Goal: Information Seeking & Learning: Check status

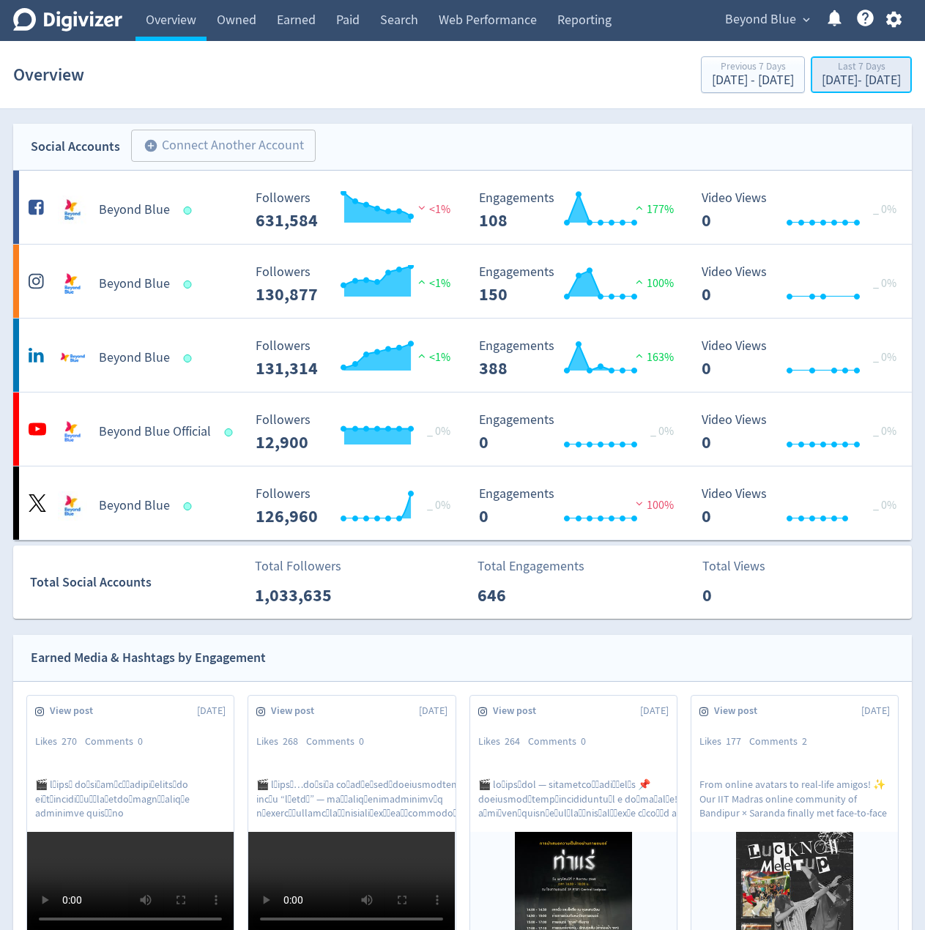
drag, startPoint x: 780, startPoint y: 74, endPoint x: 787, endPoint y: 70, distance: 8.2
click at [815, 72] on div "Last 7 Days [DATE] - [DATE]" at bounding box center [861, 76] width 92 height 30
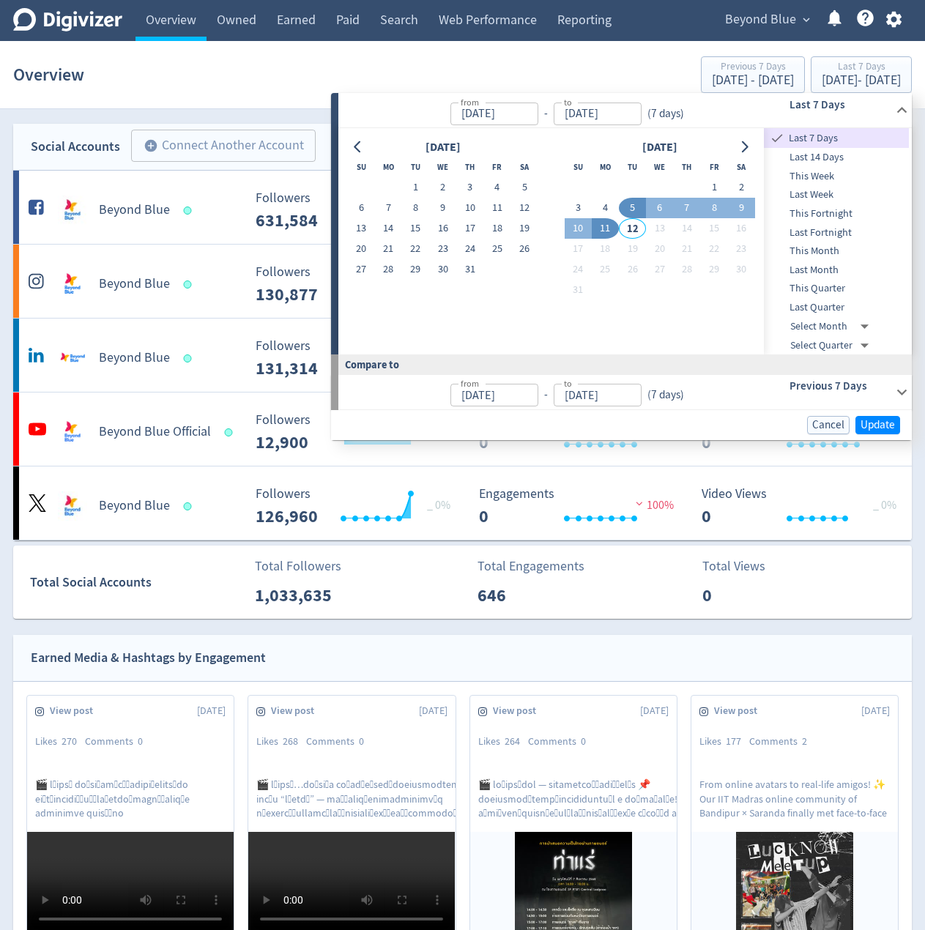
click at [815, 273] on span "Last Month" at bounding box center [836, 270] width 145 height 16
type input "[DATE]"
type input "Jul 31, 2025"
type input "Jun 01, 2025"
type input "Jun 30, 2025"
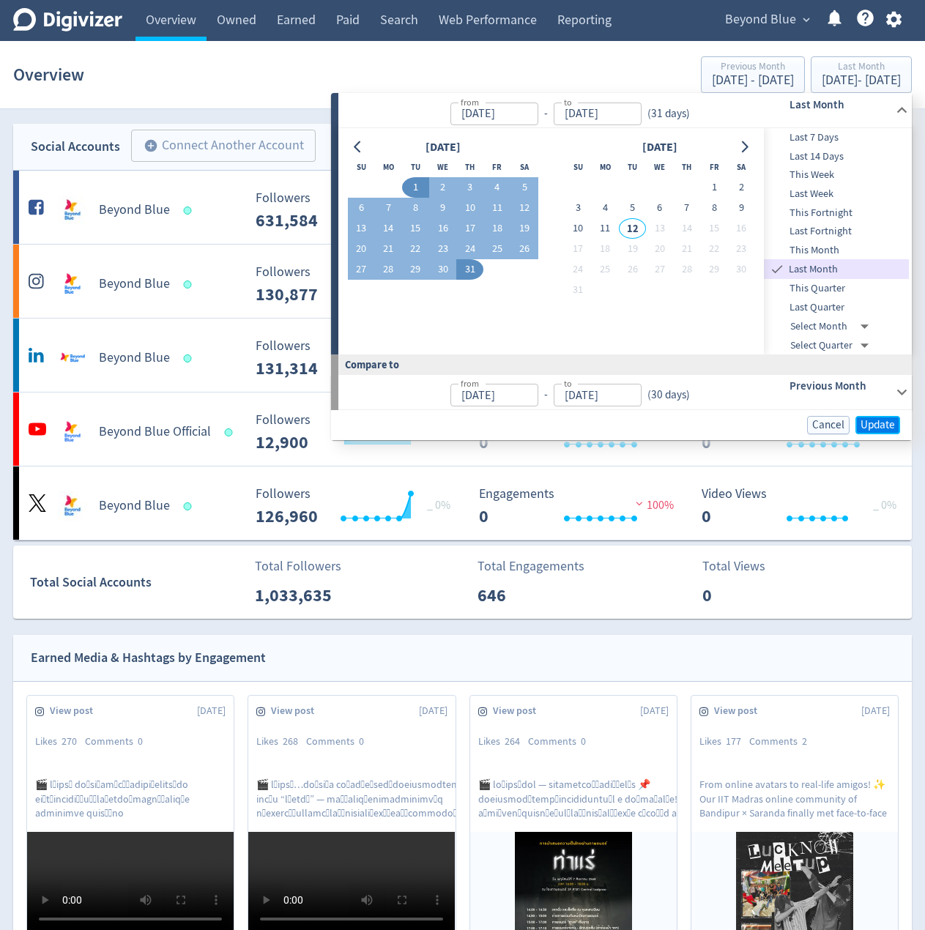
click at [874, 420] on span "Update" at bounding box center [878, 425] width 34 height 11
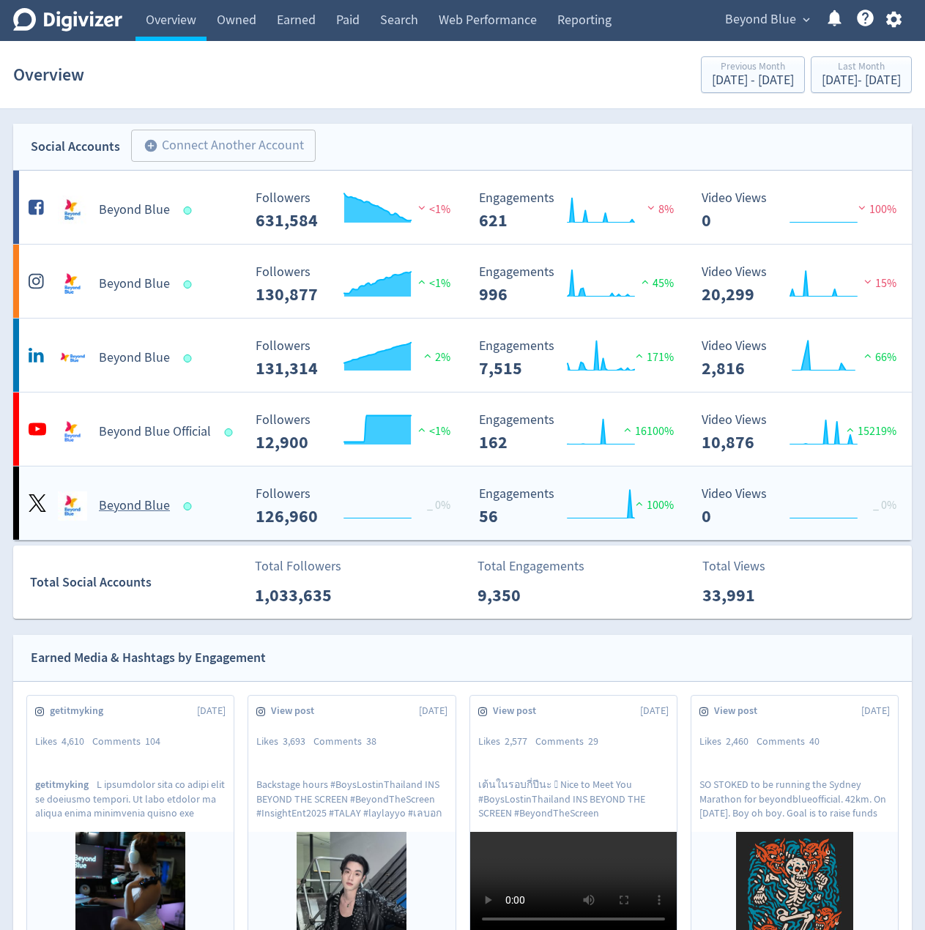
click at [231, 476] on Blue-platform3 "Beyond Blue Created with Highcharts 10.3.3 _ 0% Followers 126,960 Created with …" at bounding box center [462, 503] width 899 height 73
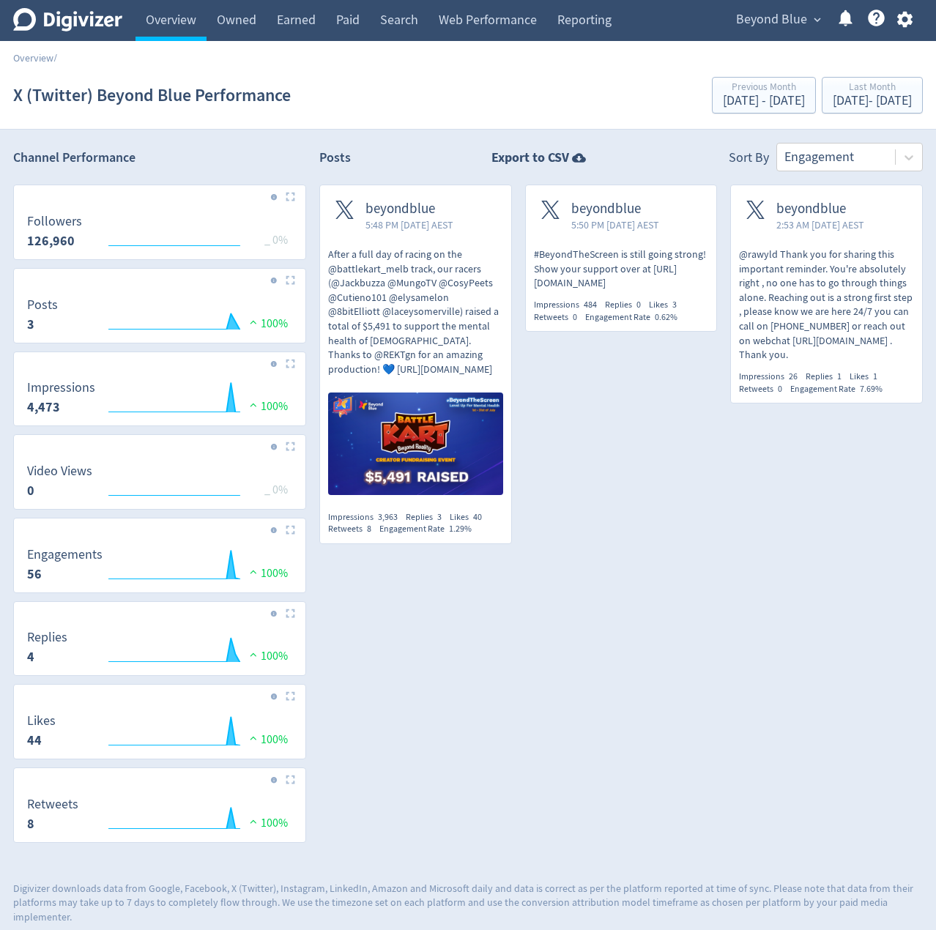
click at [308, 425] on div "beyondblue 5:48 PM Tue 29-Jul-25 AEST After a full day of racing on the @battle…" at bounding box center [409, 371] width 206 height 373
click at [311, 422] on div "beyondblue 5:48 PM Tue 29-Jul-25 AEST After a full day of racing on the @battle…" at bounding box center [409, 371] width 206 height 373
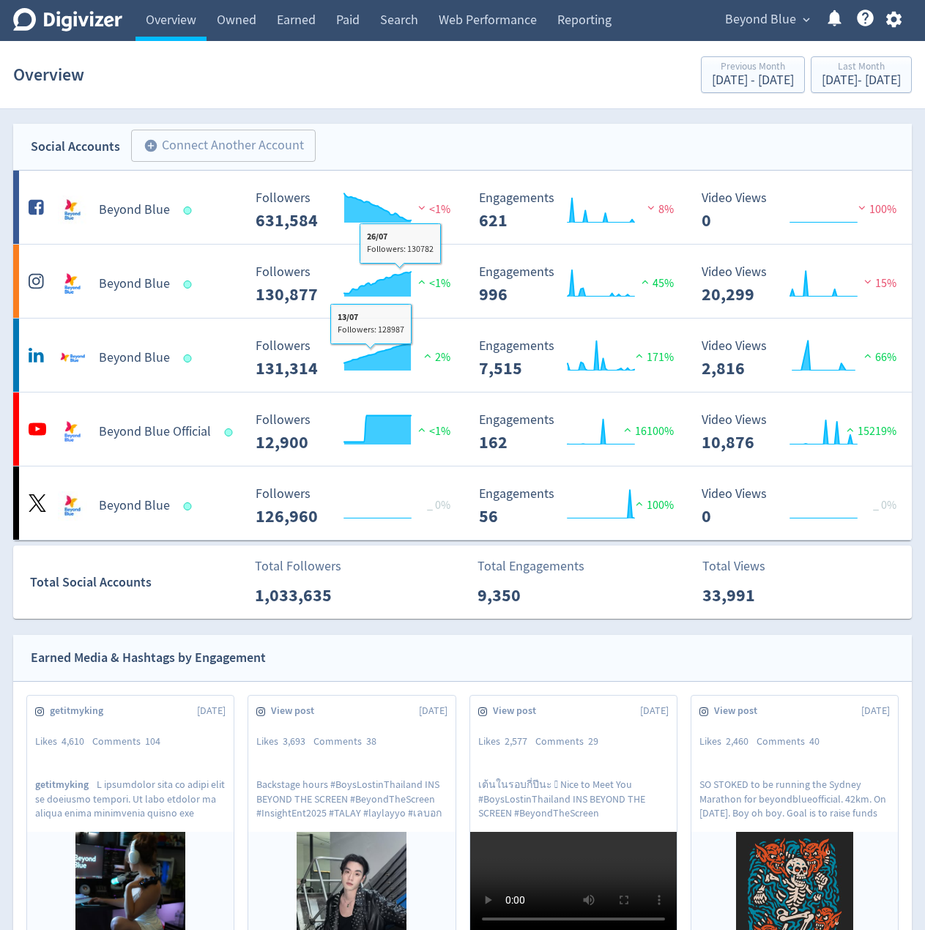
click at [351, 137] on div "Social Accounts add_circle Connect Another Account add_circle" at bounding box center [462, 147] width 899 height 47
click at [771, 5] on div "Beyond Blue expand_more Help Center - Searchable support on using Digivizer" at bounding box center [810, 20] width 203 height 41
click at [773, 12] on span "Beyond Blue" at bounding box center [760, 19] width 71 height 23
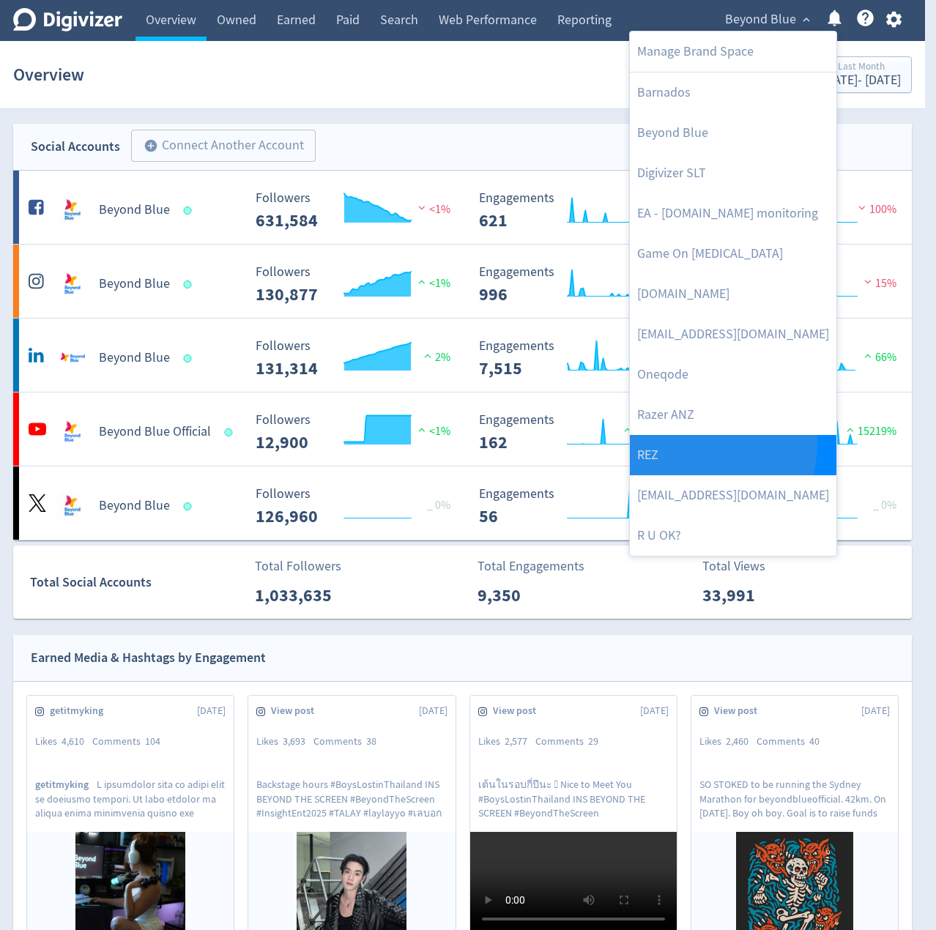
click at [674, 442] on link "REZ" at bounding box center [733, 455] width 207 height 40
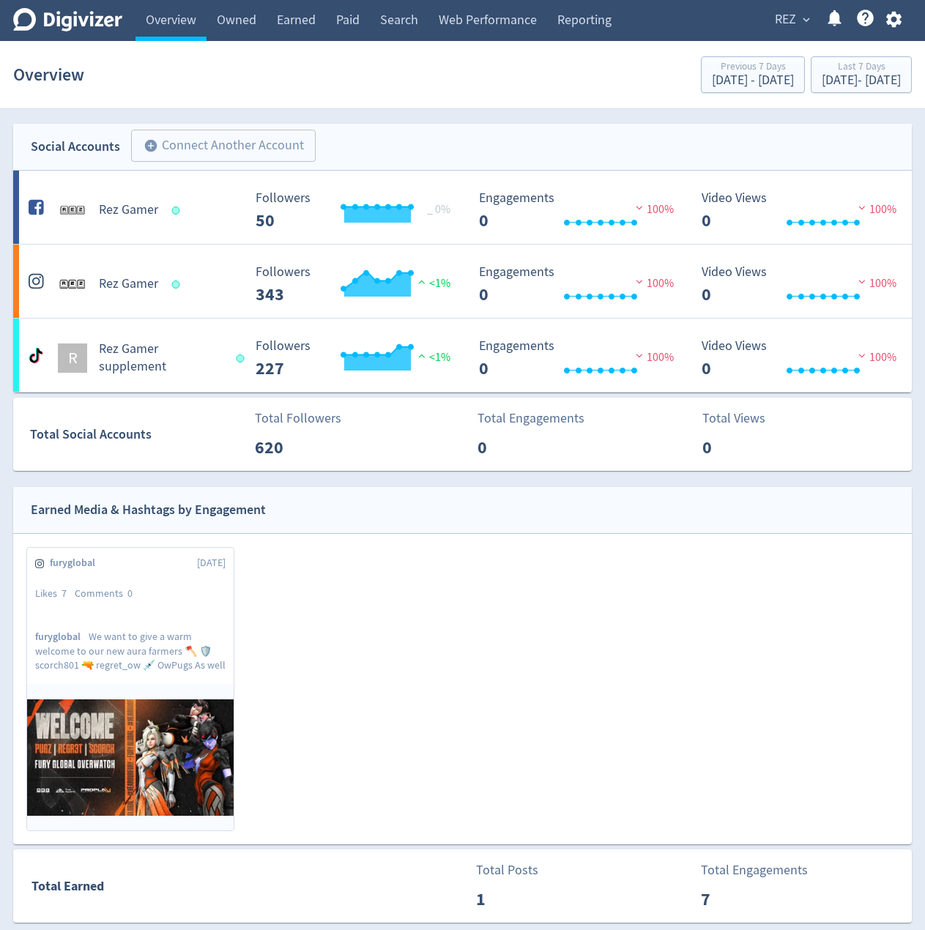
drag, startPoint x: 356, startPoint y: 553, endPoint x: 341, endPoint y: 453, distance: 101.5
click at [356, 553] on div "furyglobal 7 Aug 25 Likes 7 Comments 0 furyglobal We want to give a warm welcom…" at bounding box center [456, 695] width 886 height 297
click at [822, 86] on div "Aug 5, 2025 - Aug 11, 2025" at bounding box center [861, 80] width 79 height 13
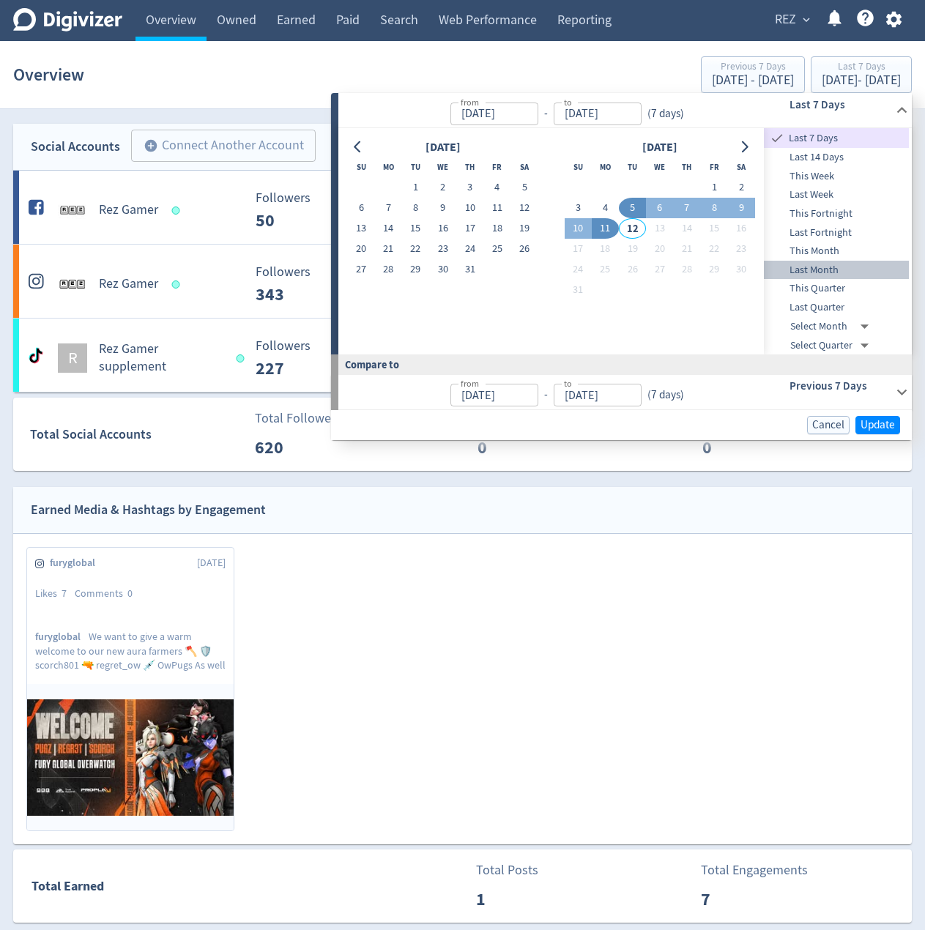
click at [816, 267] on span "Last Month" at bounding box center [836, 270] width 145 height 16
type input "Jul 01, 2025"
type input "Jul 31, 2025"
type input "Jun 01, 2025"
type input "Jun 30, 2025"
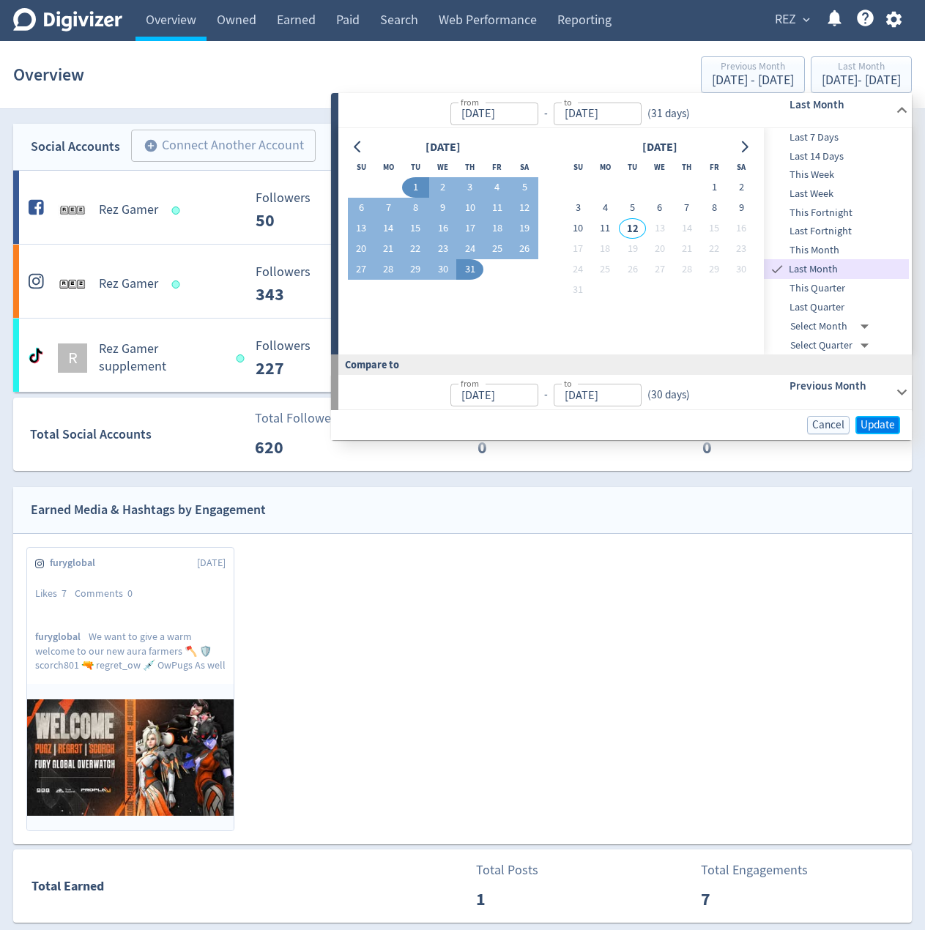
click at [875, 425] on span "Update" at bounding box center [878, 425] width 34 height 11
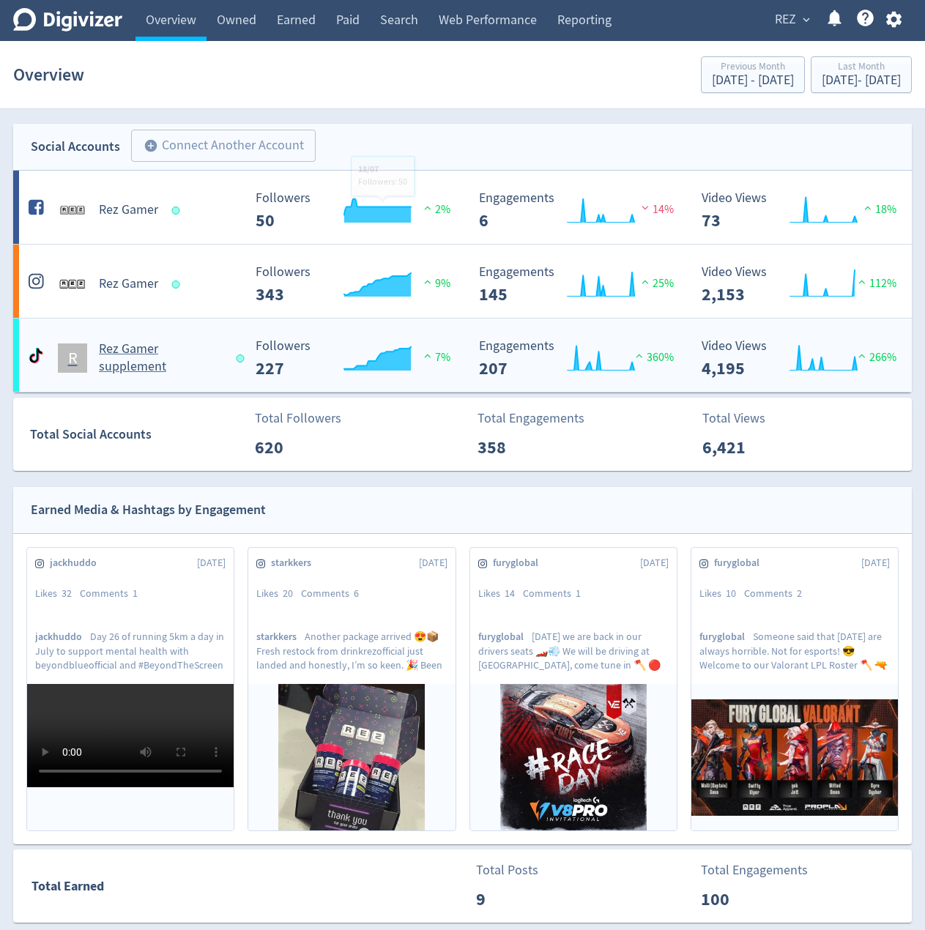
click at [219, 337] on div "R Rez Gamer supplement" at bounding box center [130, 352] width 223 height 47
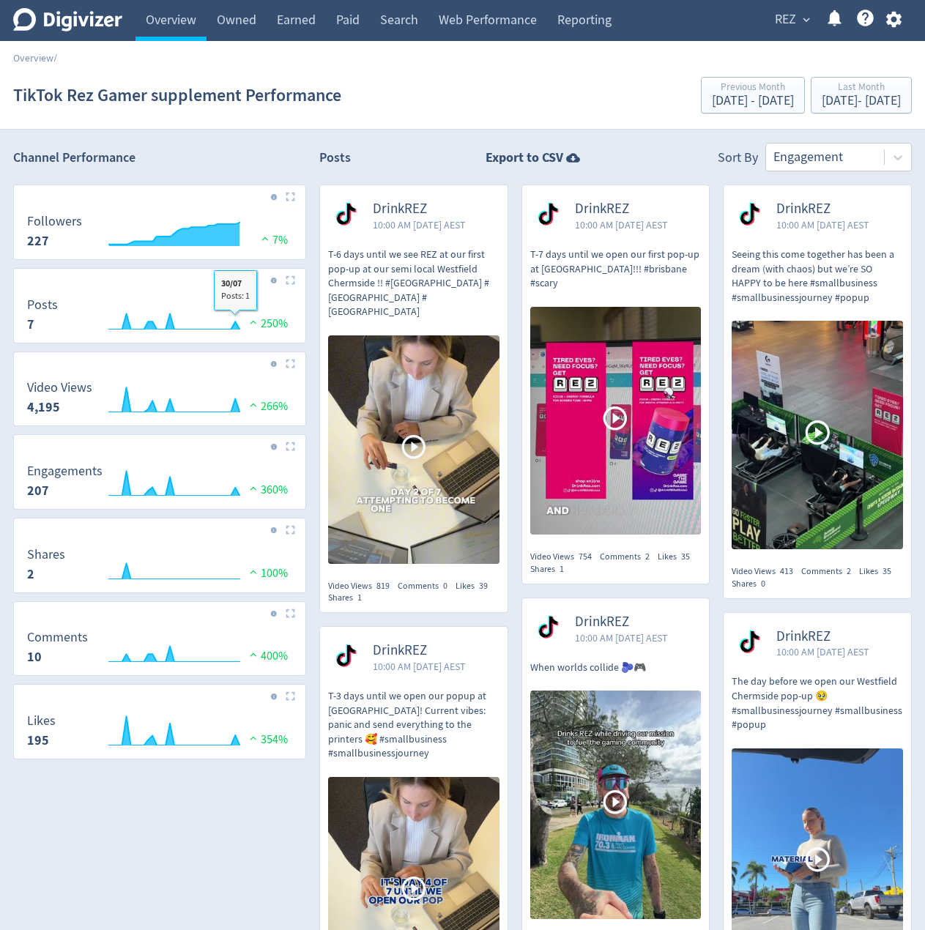
click at [311, 303] on div "DrinkREZ 10:00 AM Sat 5-Jul-25 AEST T-6 days until we see REZ at our first pop-…" at bounding box center [407, 833] width 202 height 1297
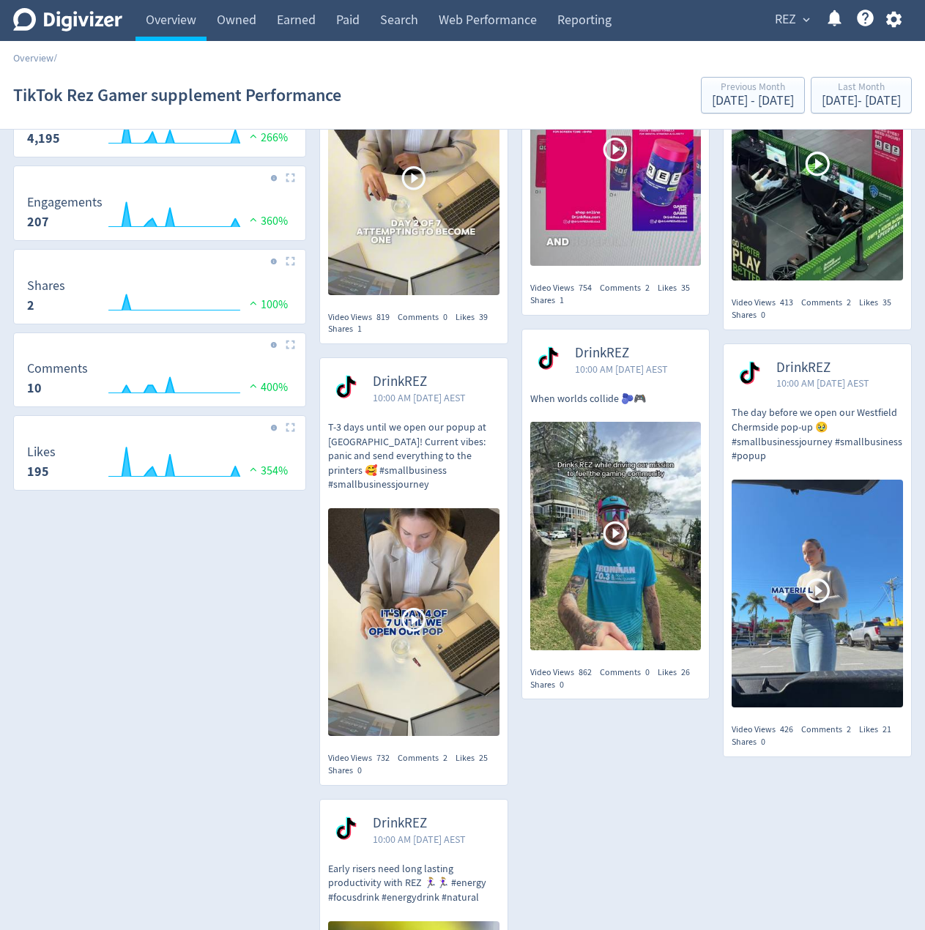
scroll to position [293, 0]
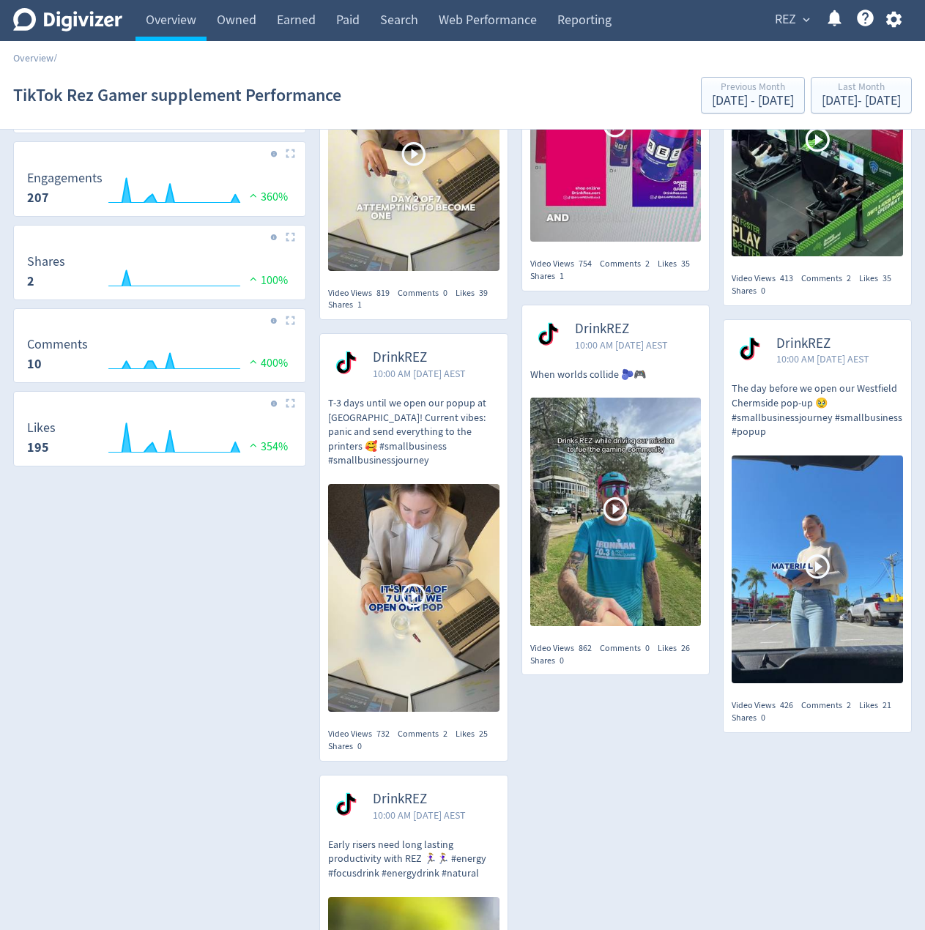
click at [311, 497] on div "DrinkREZ 10:00 AM Sat 5-Jul-25 AEST T-6 days until we see REZ at our first pop-…" at bounding box center [407, 540] width 202 height 1297
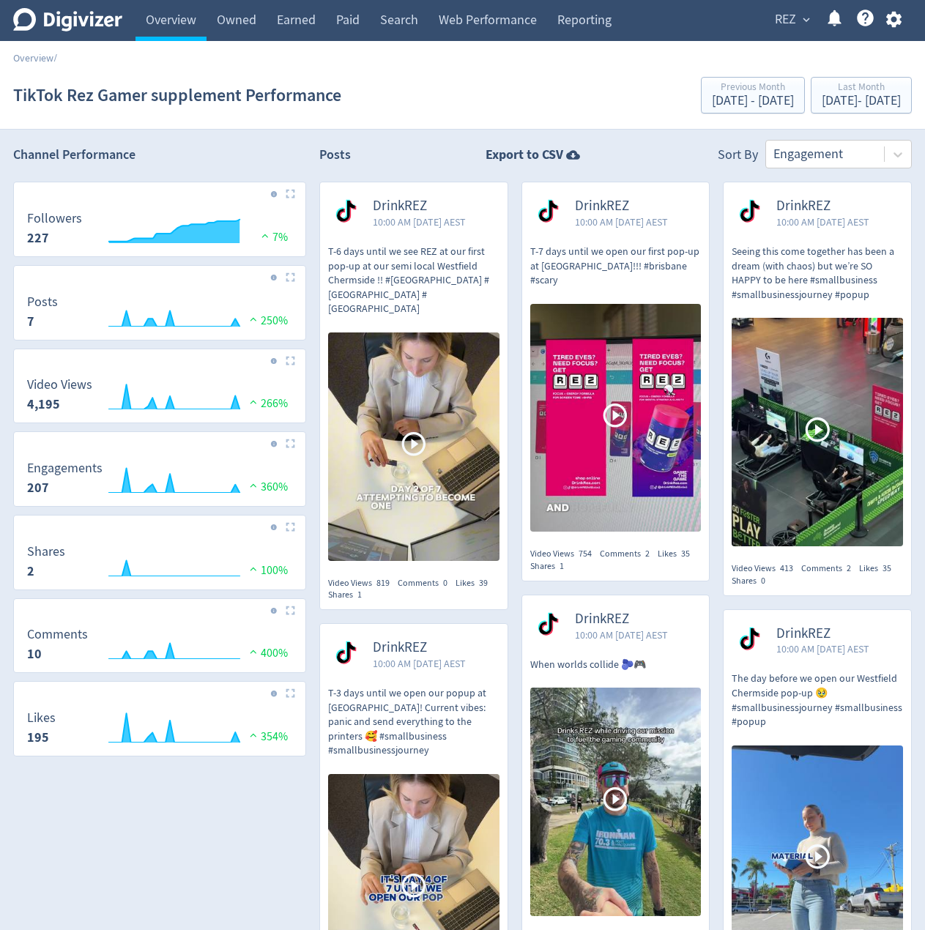
scroll to position [0, 0]
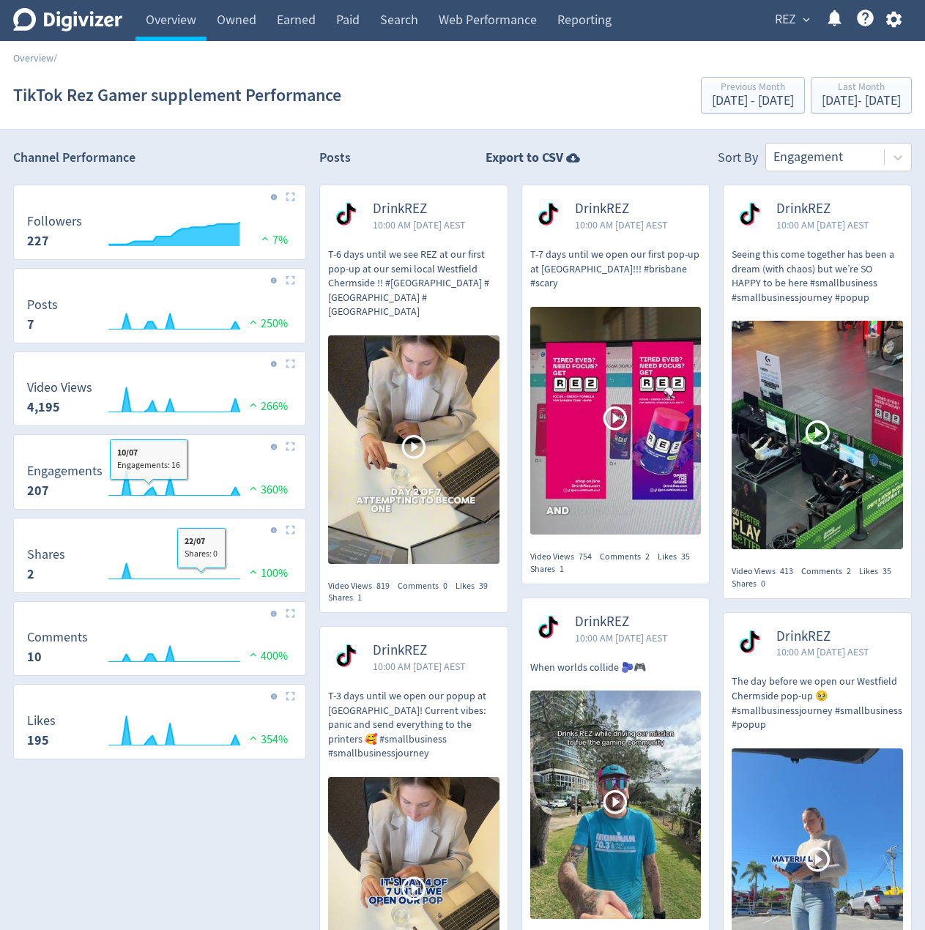
click at [244, 809] on div "Channel Performance Created with Highcharts 10.3.3 Followers 227 7% Created wit…" at bounding box center [159, 849] width 293 height 1412
click at [311, 188] on div "DrinkREZ 10:00 AM Sat 5-Jul-25 AEST T-6 days until we see REZ at our first pop-…" at bounding box center [407, 833] width 202 height 1297
click at [308, 308] on div "DrinkREZ 10:00 AM Sat 5-Jul-25 AEST T-6 days until we see REZ at our first pop-…" at bounding box center [407, 833] width 202 height 1297
click at [308, 341] on div "DrinkREZ 10:00 AM Sat 5-Jul-25 AEST T-6 days until we see REZ at our first pop-…" at bounding box center [407, 833] width 202 height 1297
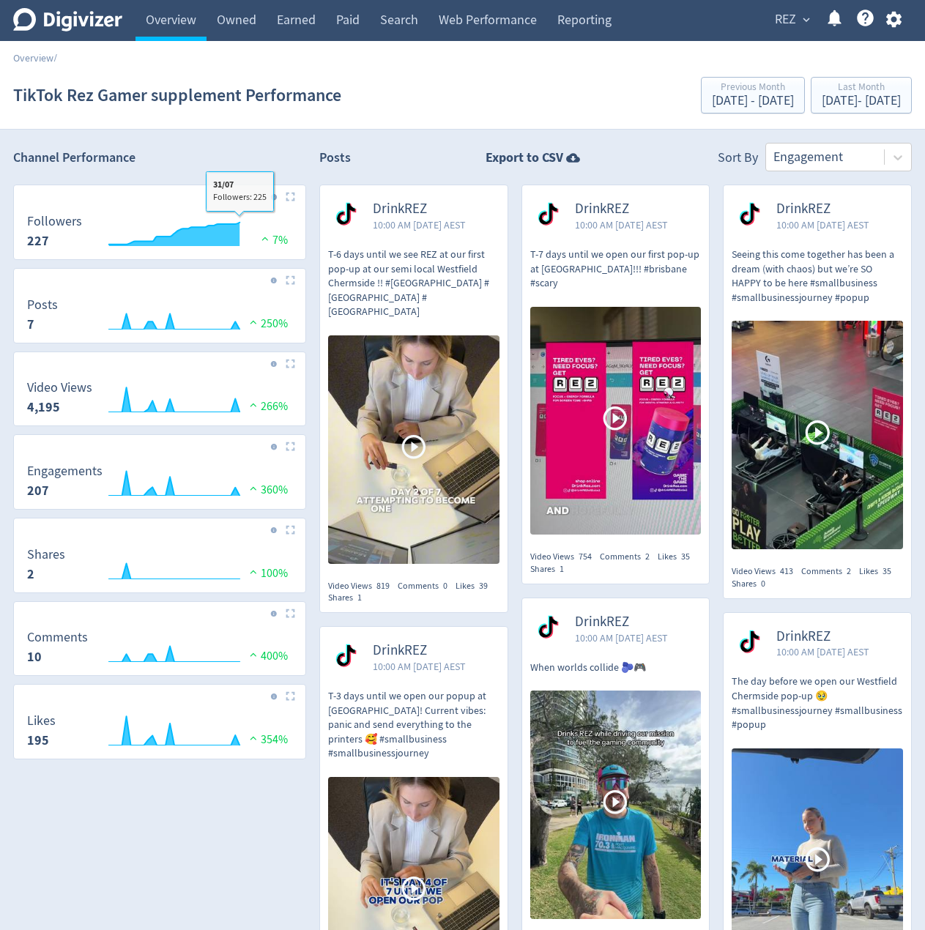
click at [311, 283] on div "DrinkREZ 10:00 AM Sat 5-Jul-25 AEST T-6 days until we see REZ at our first pop-…" at bounding box center [407, 833] width 202 height 1297
click at [308, 300] on div "DrinkREZ 10:00 AM Sat 5-Jul-25 AEST T-6 days until we see REZ at our first pop-…" at bounding box center [407, 833] width 202 height 1297
click at [192, 829] on div "Channel Performance Created with Highcharts 10.3.3 Followers 227 7% Created wit…" at bounding box center [159, 849] width 293 height 1412
click at [311, 341] on div "DrinkREZ 10:00 AM Sat 5-Jul-25 AEST T-6 days until we see REZ at our first pop-…" at bounding box center [407, 833] width 202 height 1297
click at [306, 140] on div "Digivizer Logo Mark Digivizer Logo Overview Owned Earned Paid Search Web Perfor…" at bounding box center [462, 807] width 925 height 1615
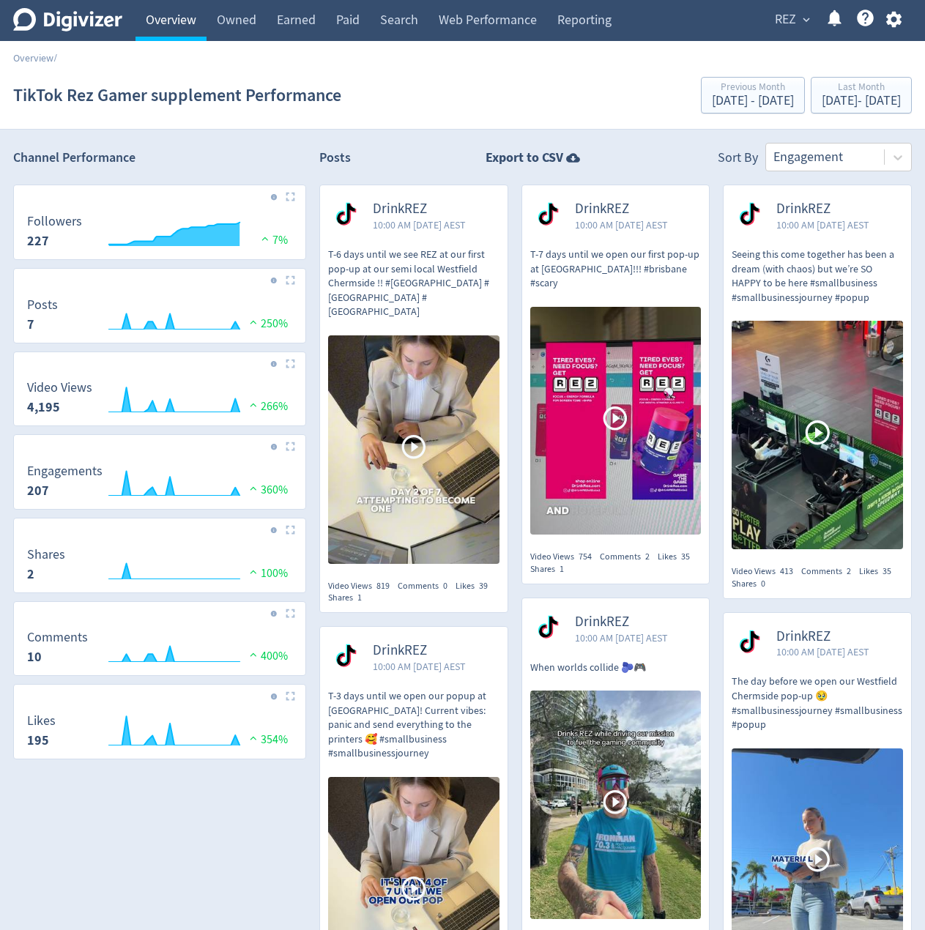
click at [167, 18] on link "Overview" at bounding box center [171, 20] width 71 height 41
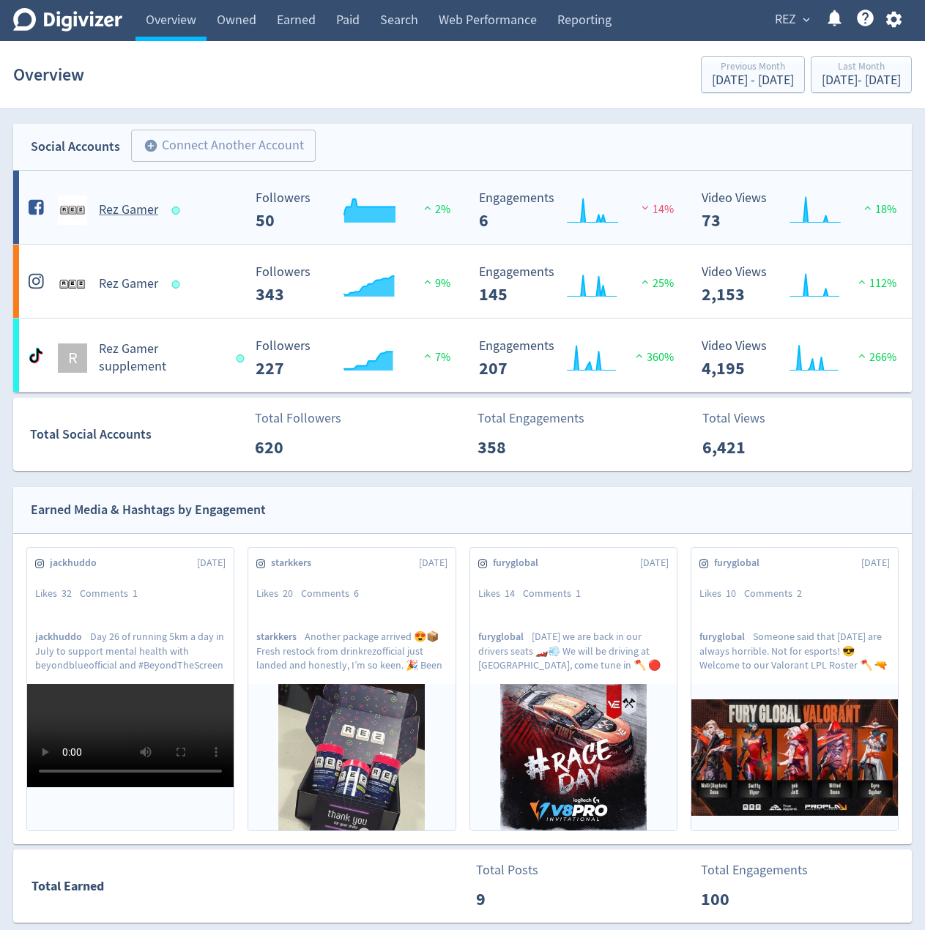
click at [215, 188] on div "Rez Gamer" at bounding box center [130, 204] width 223 height 41
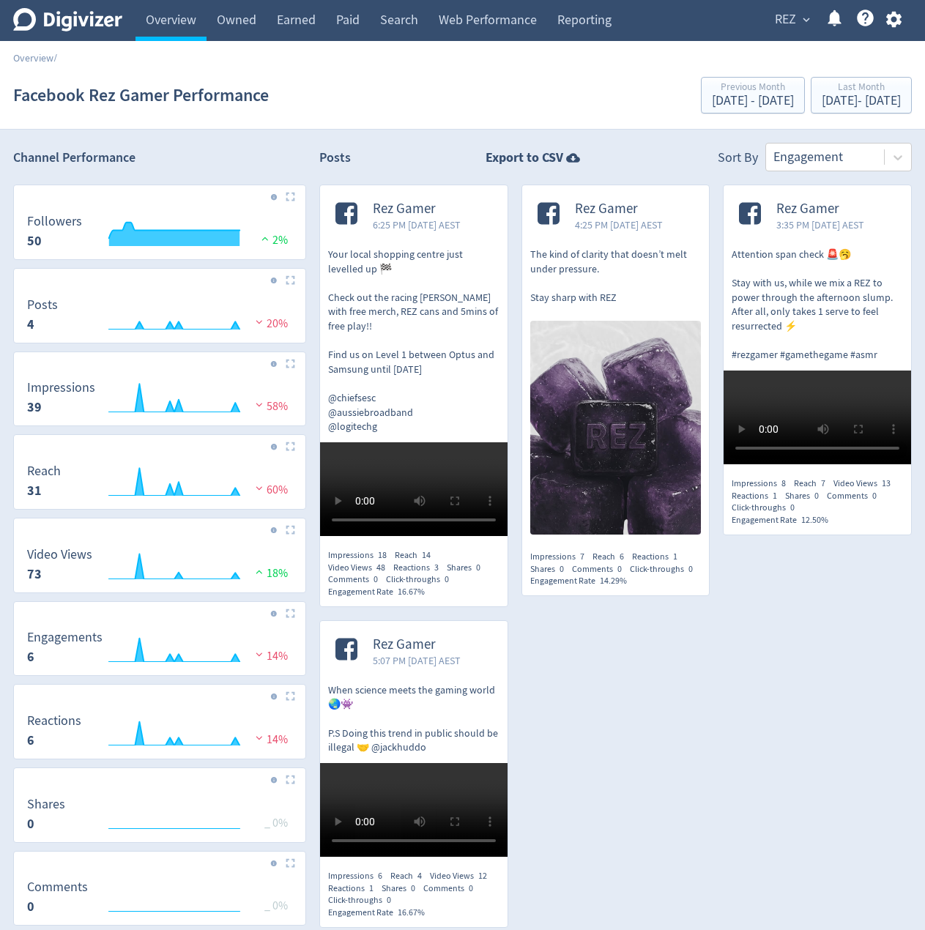
click at [314, 297] on div "Rez Gamer 6:25 PM Tue 8-Jul-25 AEST Your local shopping centre just levelled up…" at bounding box center [407, 563] width 202 height 757
click at [869, 92] on div "Last Month" at bounding box center [861, 88] width 79 height 12
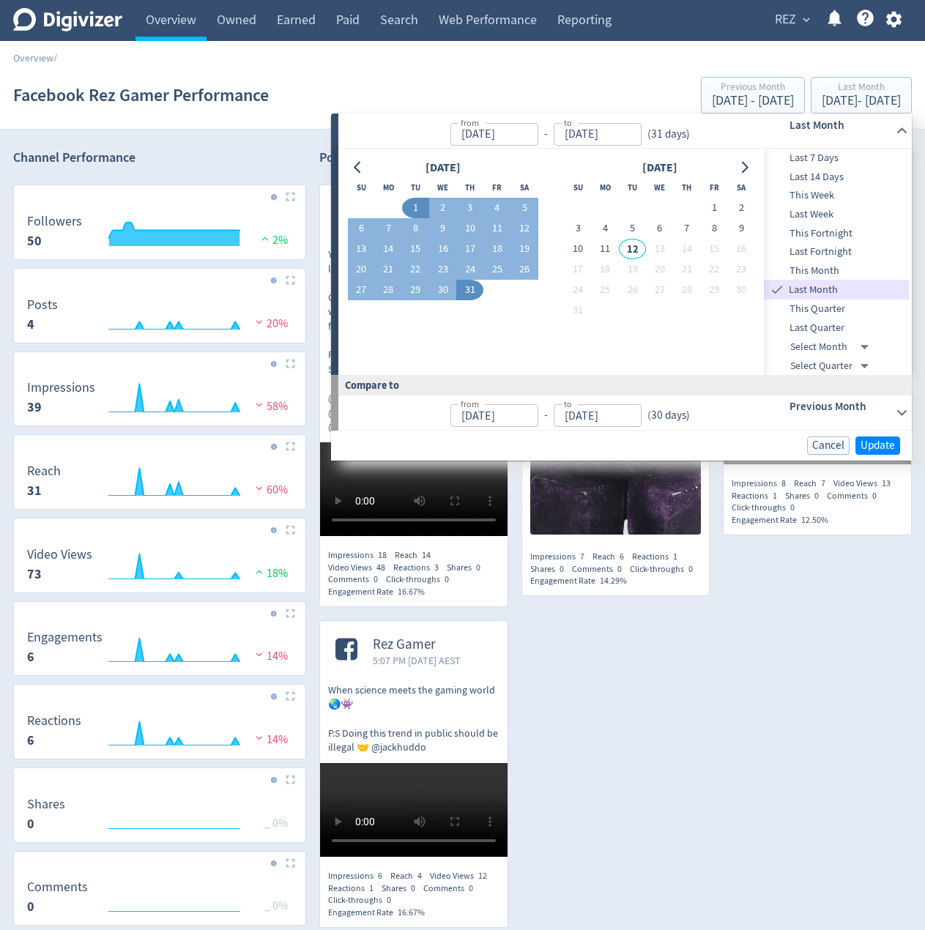
click at [822, 267] on span "This Month" at bounding box center [836, 271] width 145 height 16
type input "Aug 01, 2025"
type input "[DATE]"
type input "Jul 01, 2025"
type input "Jul 11, 2025"
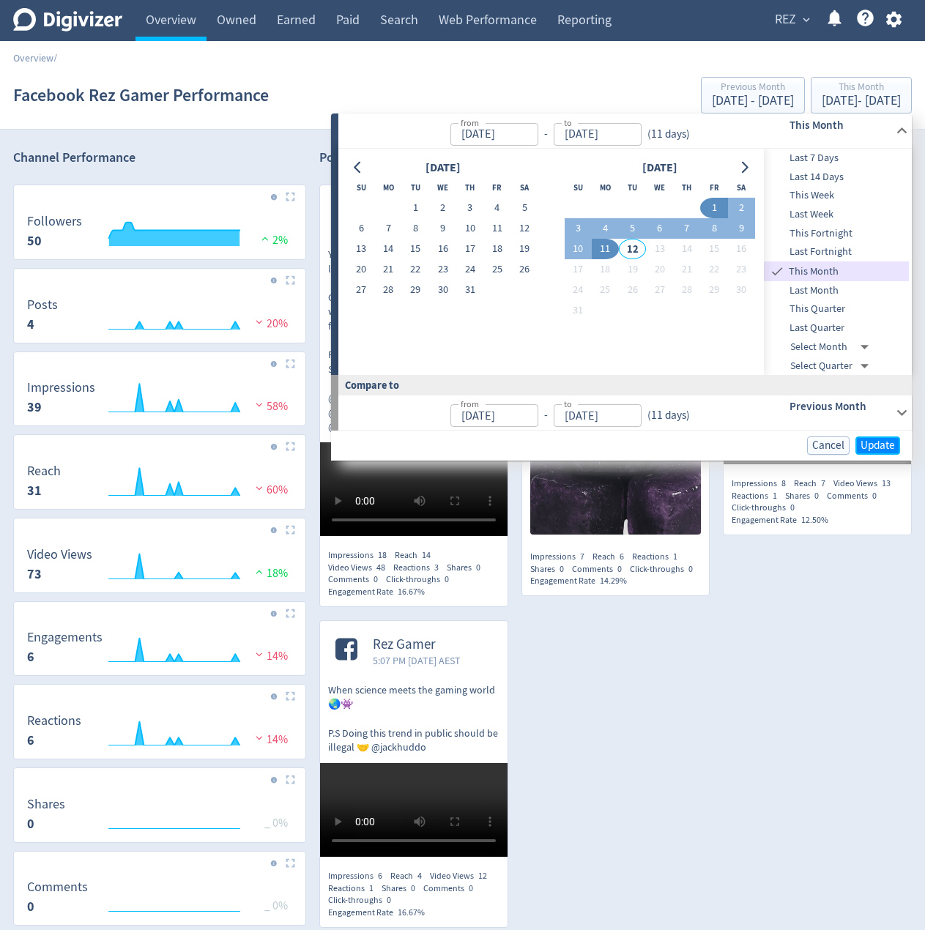
drag, startPoint x: 880, startPoint y: 446, endPoint x: 875, endPoint y: 441, distance: 7.8
click at [880, 445] on span "Update" at bounding box center [878, 445] width 34 height 11
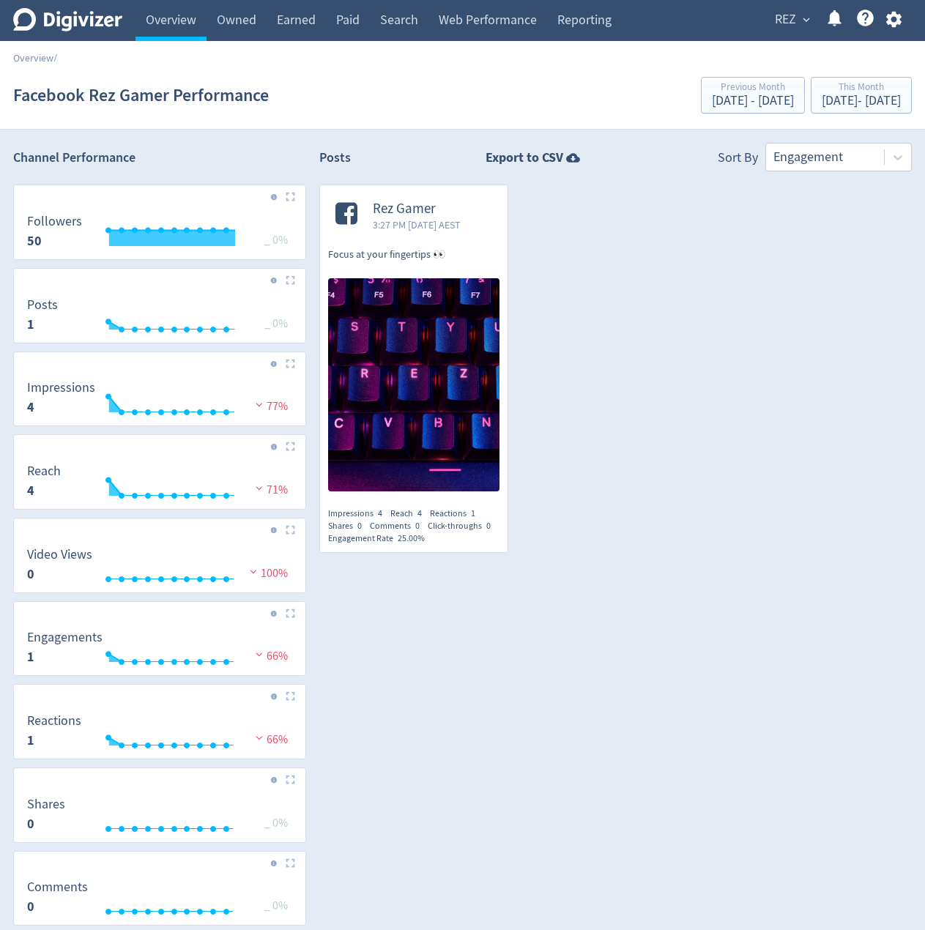
click at [306, 292] on div "Rez Gamer 3:27 PM Fri 1-Aug-25 AEST Focus at your fingertips 👀 Impressions 4 Re…" at bounding box center [407, 376] width 202 height 382
click at [160, 18] on link "Overview" at bounding box center [171, 20] width 71 height 41
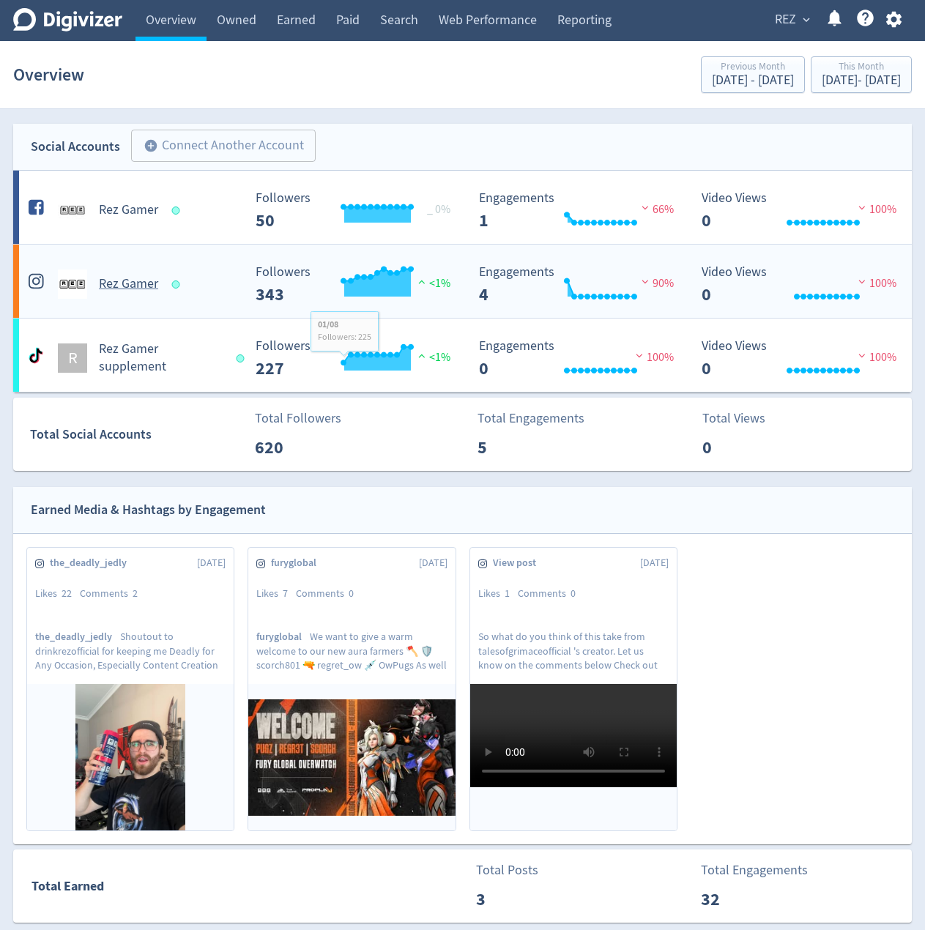
click at [214, 255] on Gamer-platform4 "Rez Gamer Created with Highcharts 10.3.3 Followers 343 <1% Created with Highcha…" at bounding box center [462, 281] width 899 height 73
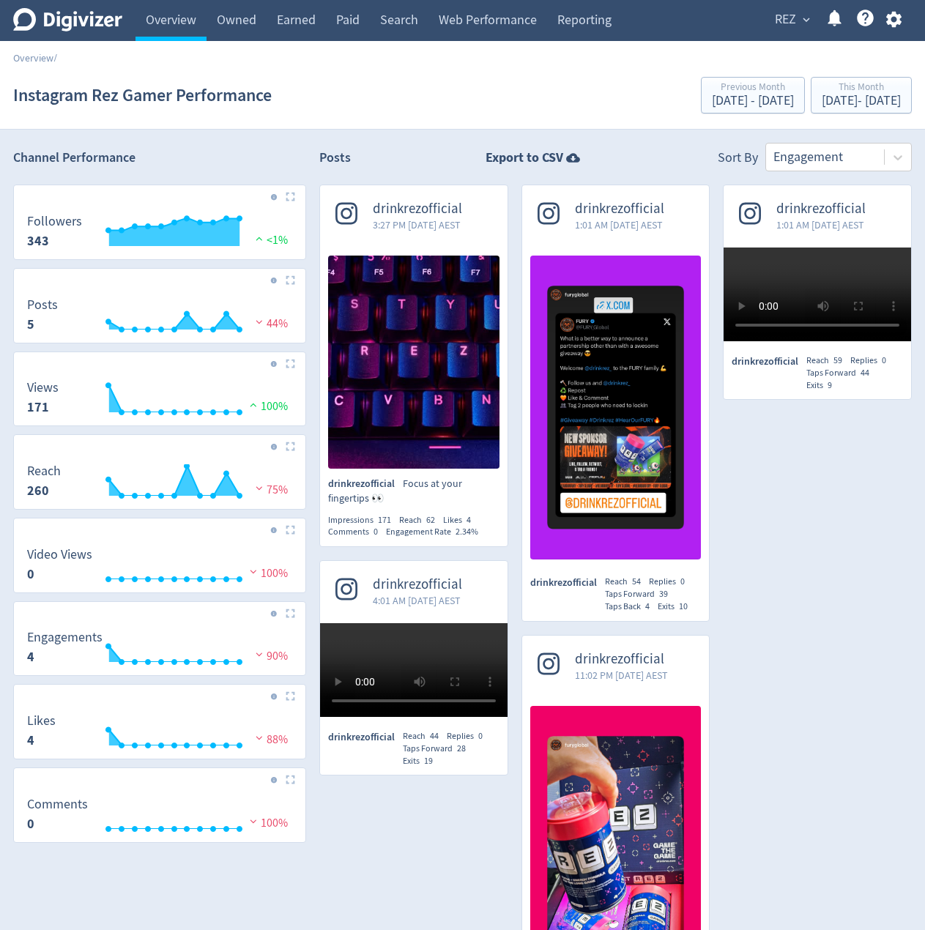
click at [314, 219] on div "drinkrezofficial 3:27 PM Fri 1-Aug-25 AEST drinkrezofficial Focus at your finge…" at bounding box center [407, 635] width 202 height 900
click at [160, 10] on link "Overview" at bounding box center [171, 20] width 71 height 41
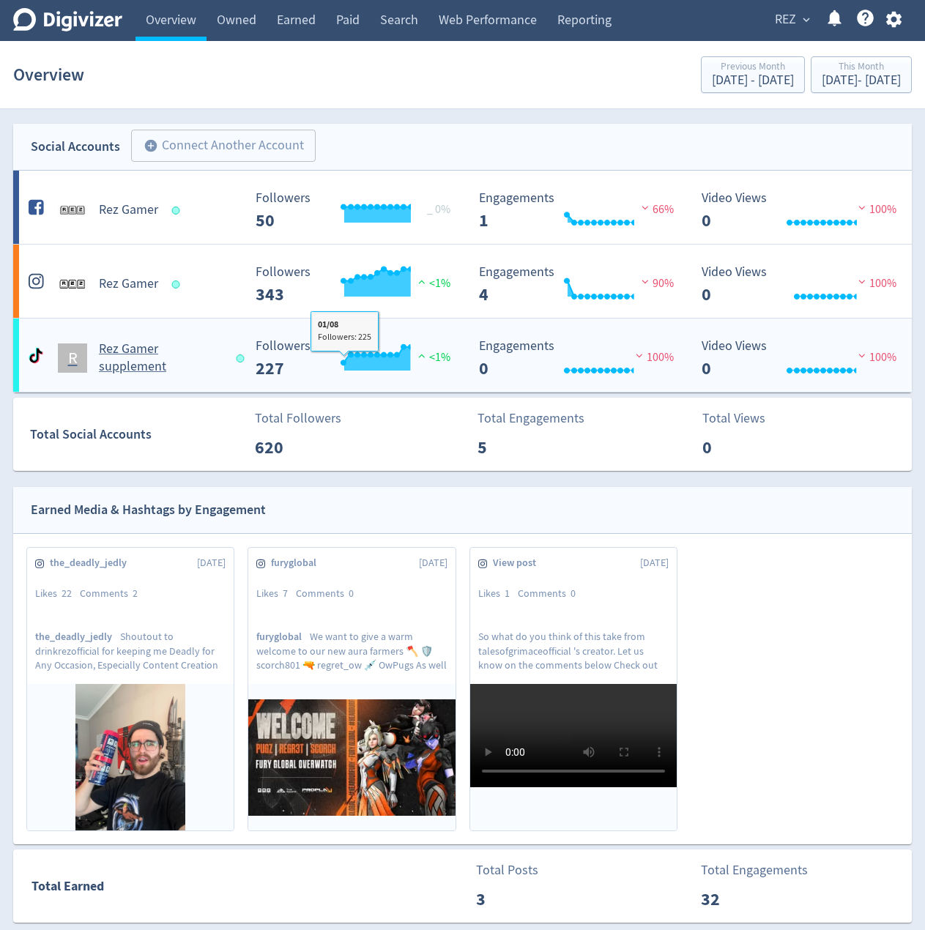
click at [220, 336] on div "R Rez Gamer supplement" at bounding box center [130, 352] width 223 height 47
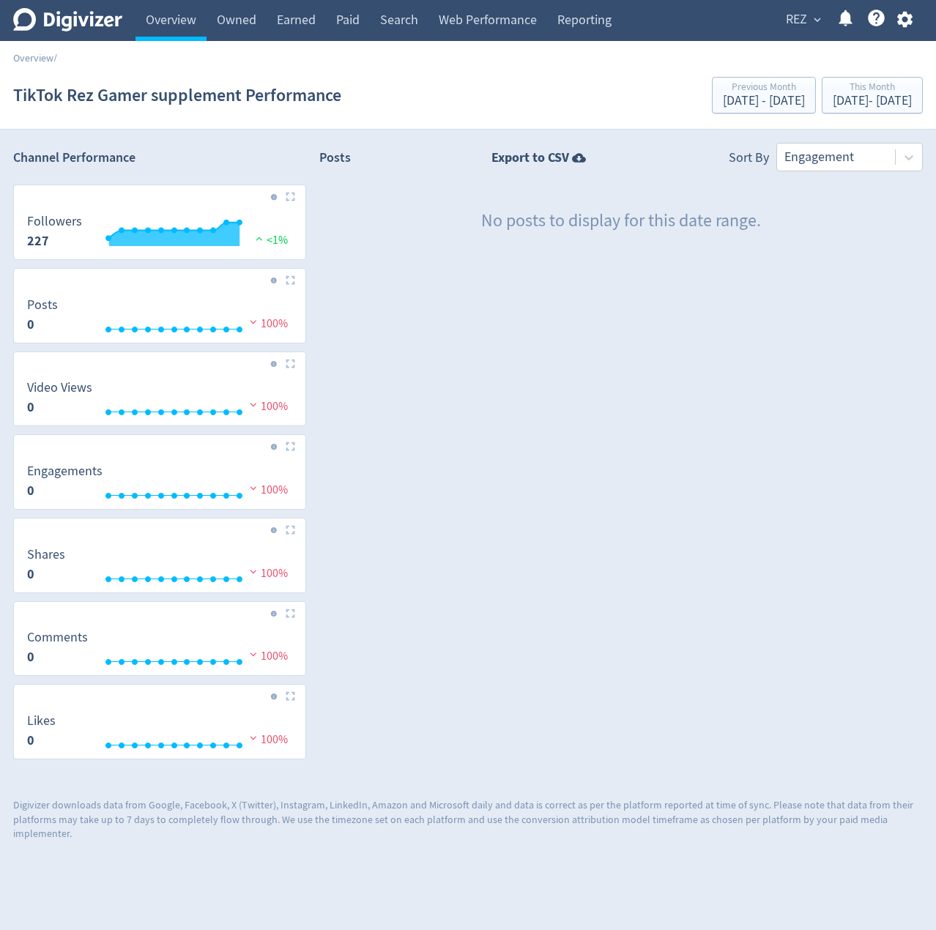
click at [338, 227] on div "No posts to display for this date range." at bounding box center [621, 221] width 604 height 73
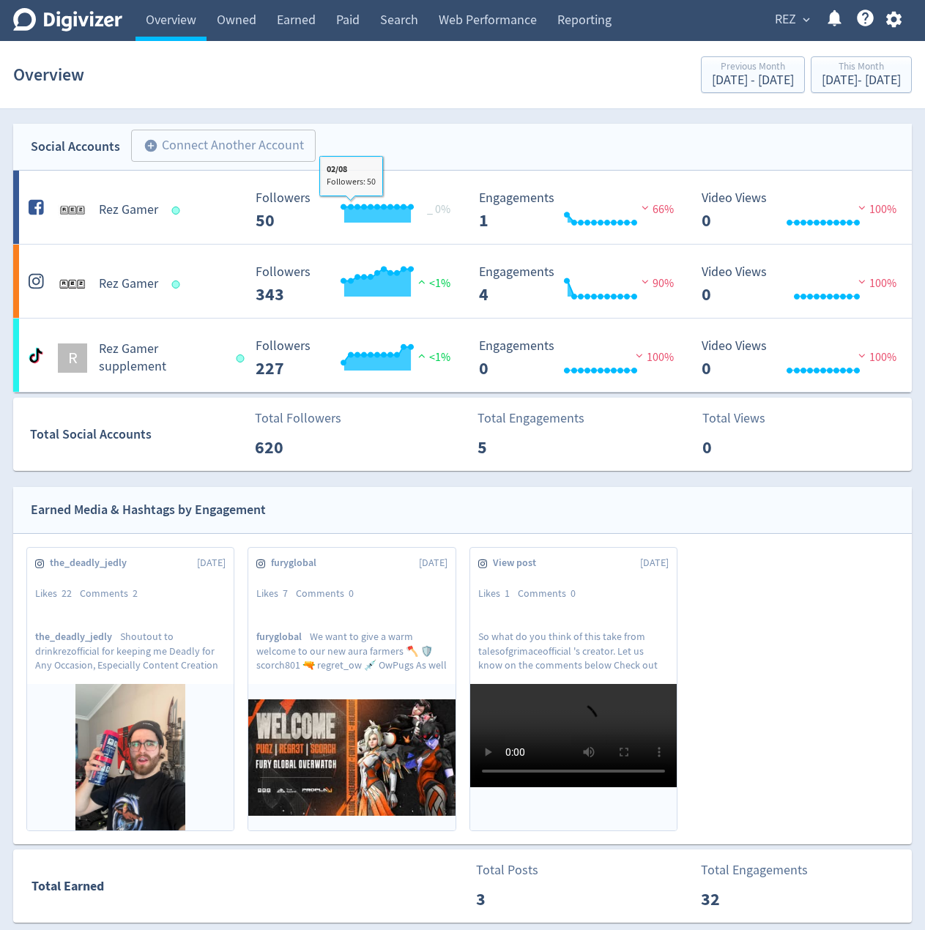
click at [346, 132] on div "Social Accounts add_circle Connect Another Account add_circle" at bounding box center [462, 147] width 899 height 47
click at [330, 138] on div "Social Accounts add_circle Connect Another Account add_circle" at bounding box center [462, 147] width 899 height 47
click at [116, 95] on div "Overview Previous Month Jul 1, 2025 - Jul 11, 2025 This Month Aug 1, 2025 - Aug…" at bounding box center [462, 74] width 899 height 47
click at [48, 75] on h1 "Overview" at bounding box center [48, 74] width 71 height 47
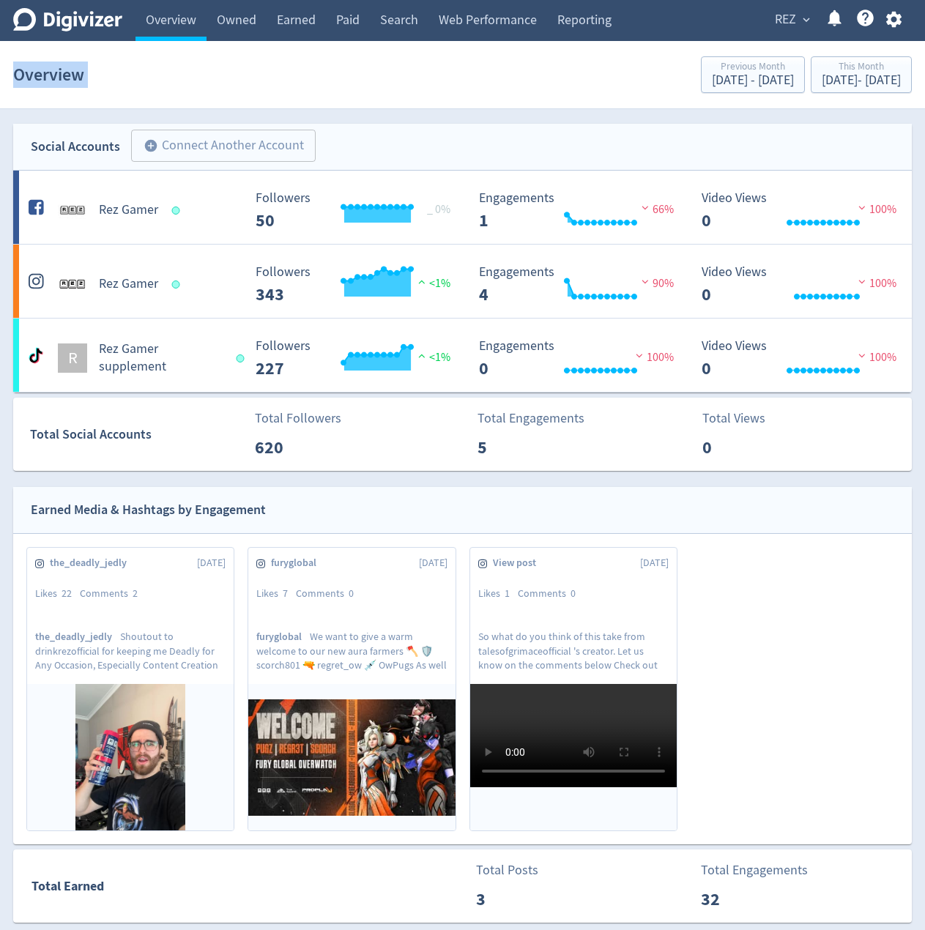
click at [48, 75] on h1 "Overview" at bounding box center [48, 74] width 71 height 47
click at [100, 78] on div "Overview Previous Month Jul 1, 2025 - Jul 11, 2025 This Month Aug 1, 2025 - Aug…" at bounding box center [462, 74] width 899 height 47
click at [18, 72] on h1 "Overview" at bounding box center [48, 74] width 71 height 47
click at [20, 72] on h1 "Overview" at bounding box center [48, 74] width 71 height 47
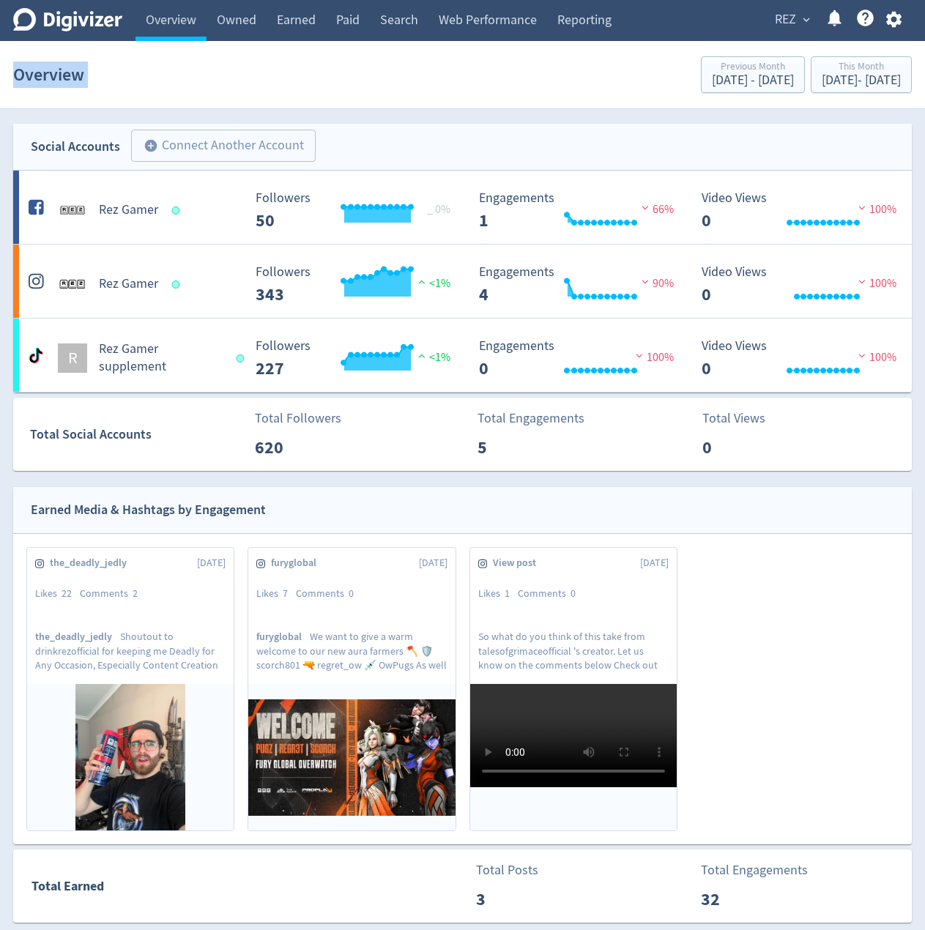
click at [108, 74] on div "Overview Previous Month Jul 1, 2025 - Jul 11, 2025 This Month Aug 1, 2025 - Aug…" at bounding box center [462, 74] width 899 height 47
click at [37, 73] on h1 "Overview" at bounding box center [48, 74] width 71 height 47
drag, startPoint x: 18, startPoint y: 73, endPoint x: 103, endPoint y: 72, distance: 85.0
click at [103, 72] on div "Overview Previous Month Jul 1, 2025 - Jul 11, 2025 This Month Aug 1, 2025 - Aug…" at bounding box center [462, 74] width 899 height 47
click at [91, 70] on div "Overview Previous Month Jul 1, 2025 - Jul 11, 2025 This Month Aug 1, 2025 - Aug…" at bounding box center [462, 74] width 899 height 47
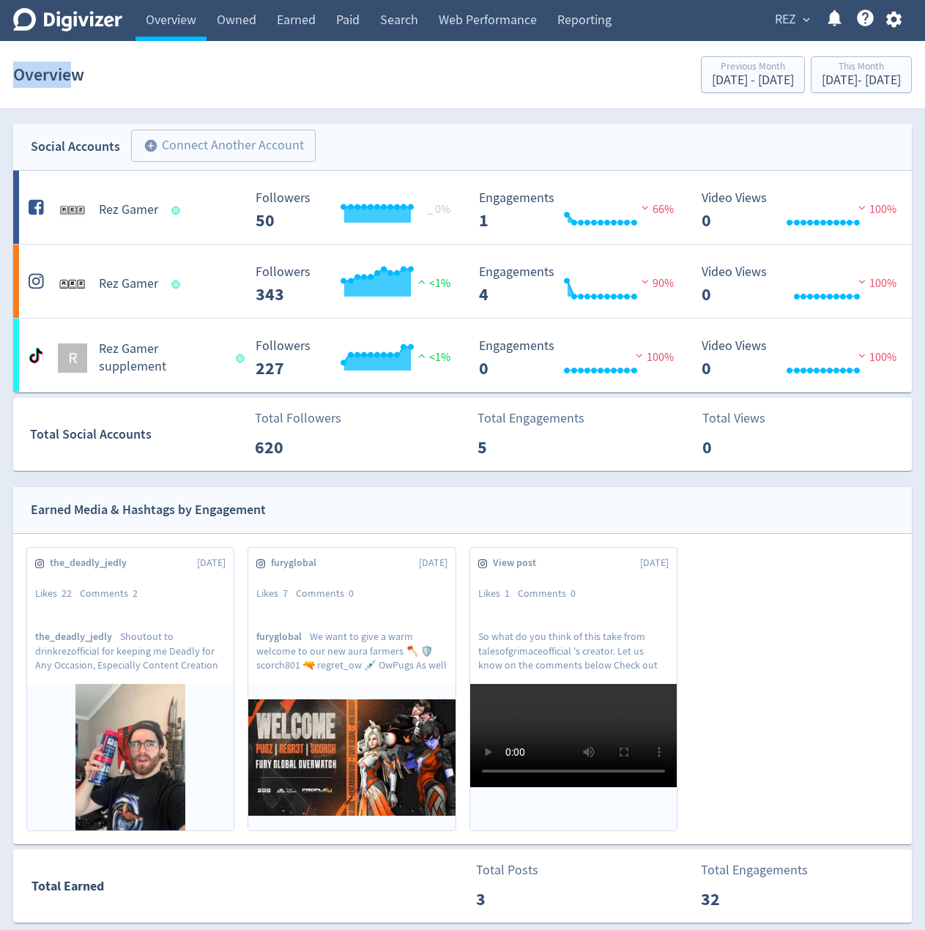
drag, startPoint x: 15, startPoint y: 72, endPoint x: 99, endPoint y: 75, distance: 84.3
click at [77, 76] on h1 "Overview" at bounding box center [48, 74] width 71 height 47
click at [99, 74] on div "Overview Previous Month Jul 1, 2025 - Jul 11, 2025 This Month Aug 1, 2025 - Aug…" at bounding box center [462, 74] width 899 height 47
drag, startPoint x: 31, startPoint y: 74, endPoint x: 101, endPoint y: 74, distance: 69.6
click at [101, 74] on div "Overview Previous Month Jul 1, 2025 - Jul 11, 2025 This Month Aug 1, 2025 - Aug…" at bounding box center [462, 74] width 899 height 47
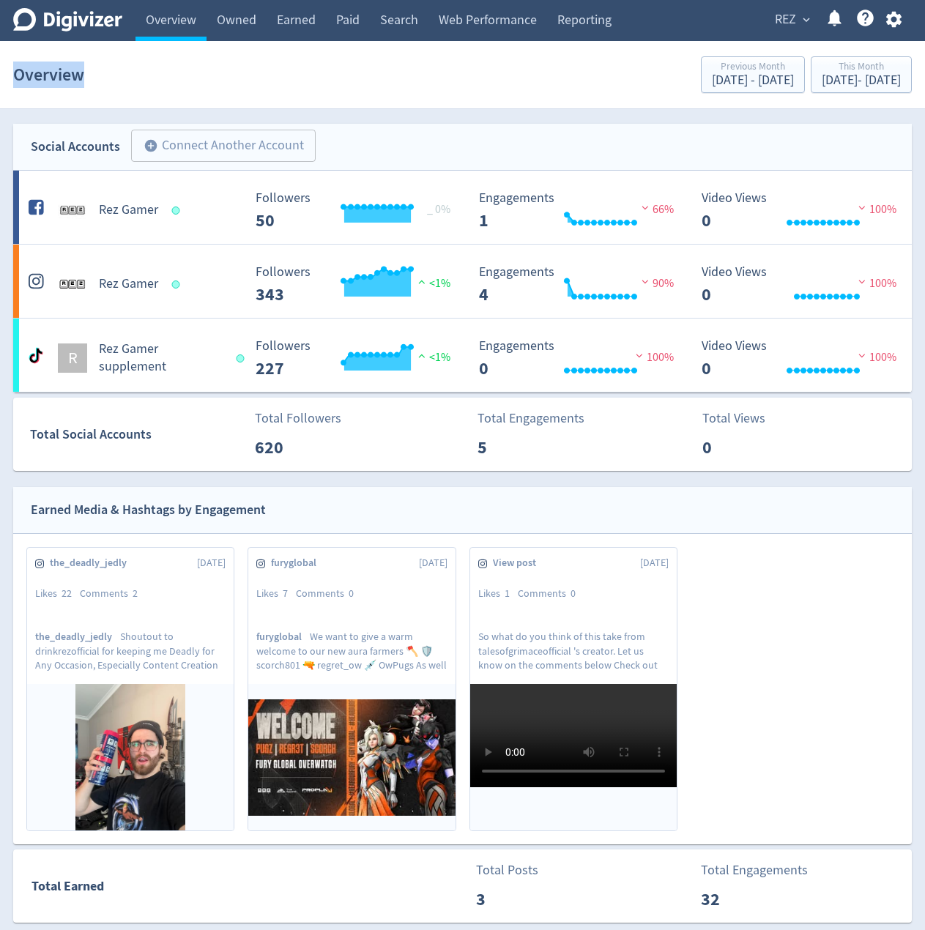
click at [92, 71] on div "Overview Previous Month Jul 1, 2025 - Jul 11, 2025 This Month Aug 1, 2025 - Aug…" at bounding box center [462, 74] width 899 height 47
click at [21, 73] on h1 "Overview" at bounding box center [48, 74] width 71 height 47
drag, startPoint x: 17, startPoint y: 73, endPoint x: 81, endPoint y: 73, distance: 64.5
click at [81, 73] on h1 "Overview" at bounding box center [48, 74] width 71 height 47
click at [84, 73] on h1 "Overview" at bounding box center [48, 74] width 71 height 47
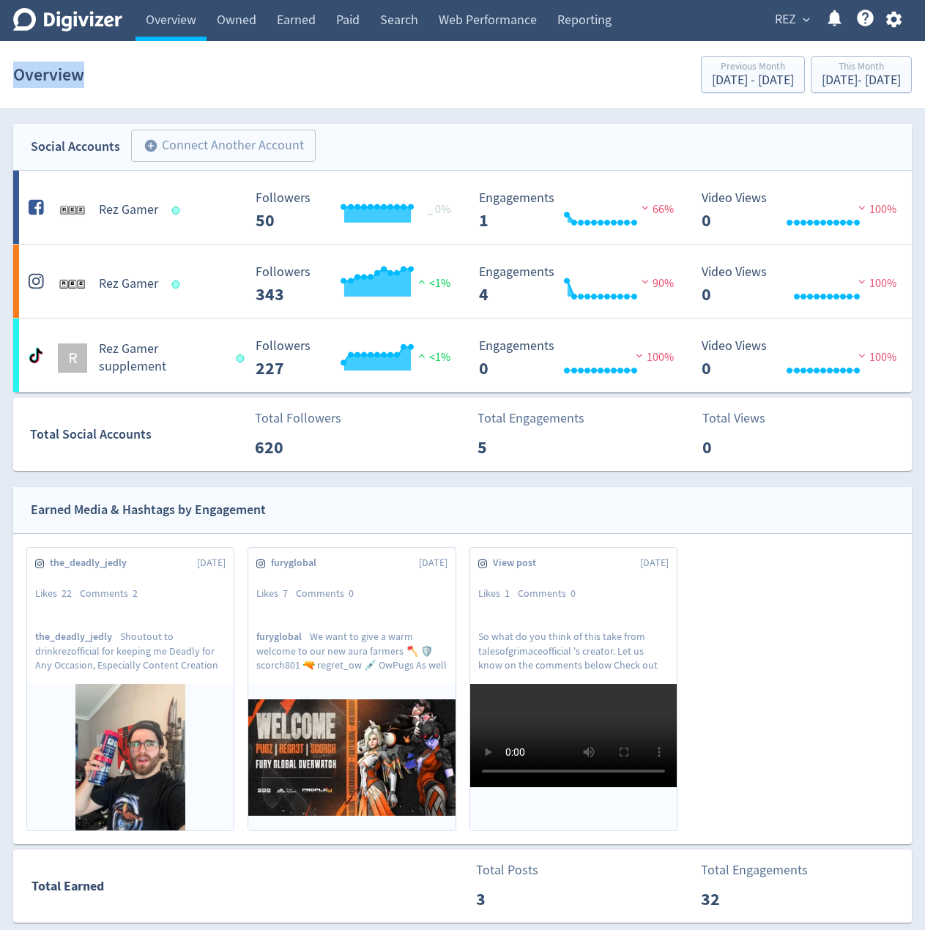
click at [18, 75] on h1 "Overview" at bounding box center [48, 74] width 71 height 47
click at [9, 72] on div "Overview Previous Month Jul 1, 2025 - Jul 11, 2025 This Month Aug 1, 2025 - Aug…" at bounding box center [462, 74] width 925 height 47
drag, startPoint x: 12, startPoint y: 71, endPoint x: 102, endPoint y: 80, distance: 90.5
click at [102, 80] on div "Overview Previous Month Jul 1, 2025 - Jul 11, 2025 This Month Aug 1, 2025 - Aug…" at bounding box center [462, 74] width 925 height 47
click at [95, 75] on div "Overview Previous Month Jul 1, 2025 - Jul 11, 2025 This Month Aug 1, 2025 - Aug…" at bounding box center [462, 74] width 899 height 47
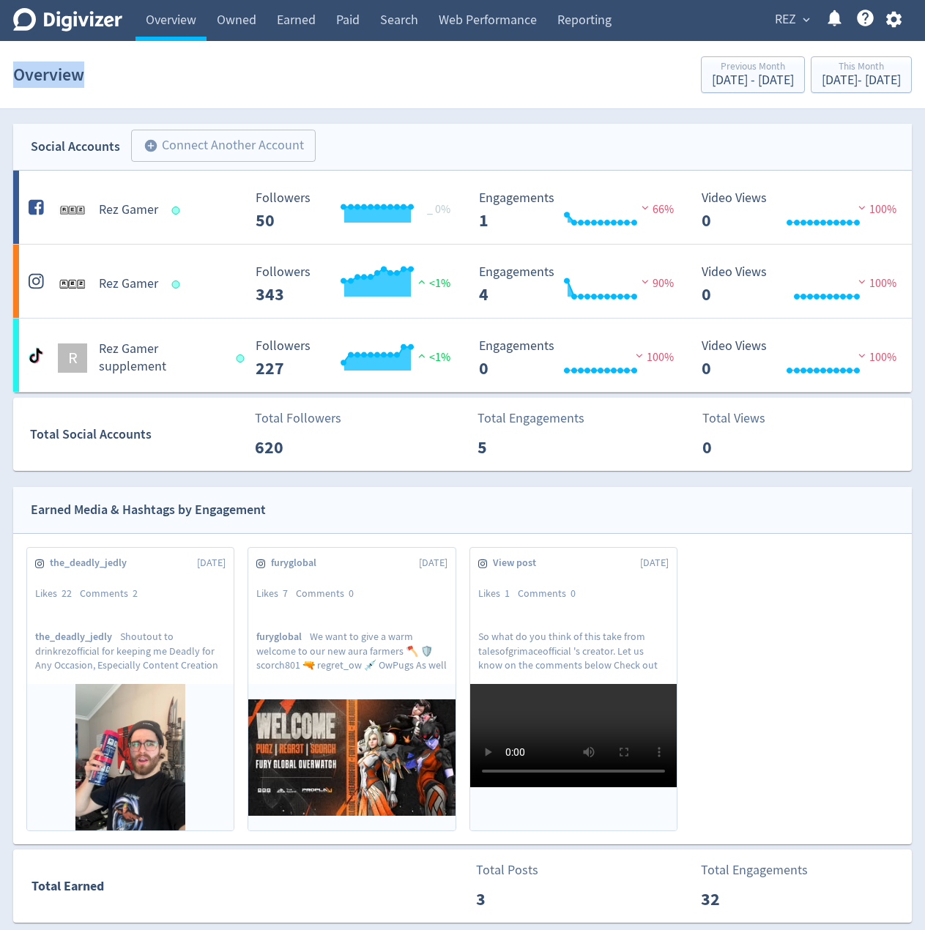
drag, startPoint x: 25, startPoint y: 75, endPoint x: 86, endPoint y: 77, distance: 61.6
click at [86, 77] on div "Overview Previous Month Jul 1, 2025 - Jul 11, 2025 This Month Aug 1, 2025 - Aug…" at bounding box center [462, 74] width 899 height 47
click at [107, 71] on div "Overview Previous Month Jul 1, 2025 - Jul 11, 2025 This Month Aug 1, 2025 - Aug…" at bounding box center [462, 74] width 899 height 47
click at [42, 73] on h1 "Overview" at bounding box center [48, 74] width 71 height 47
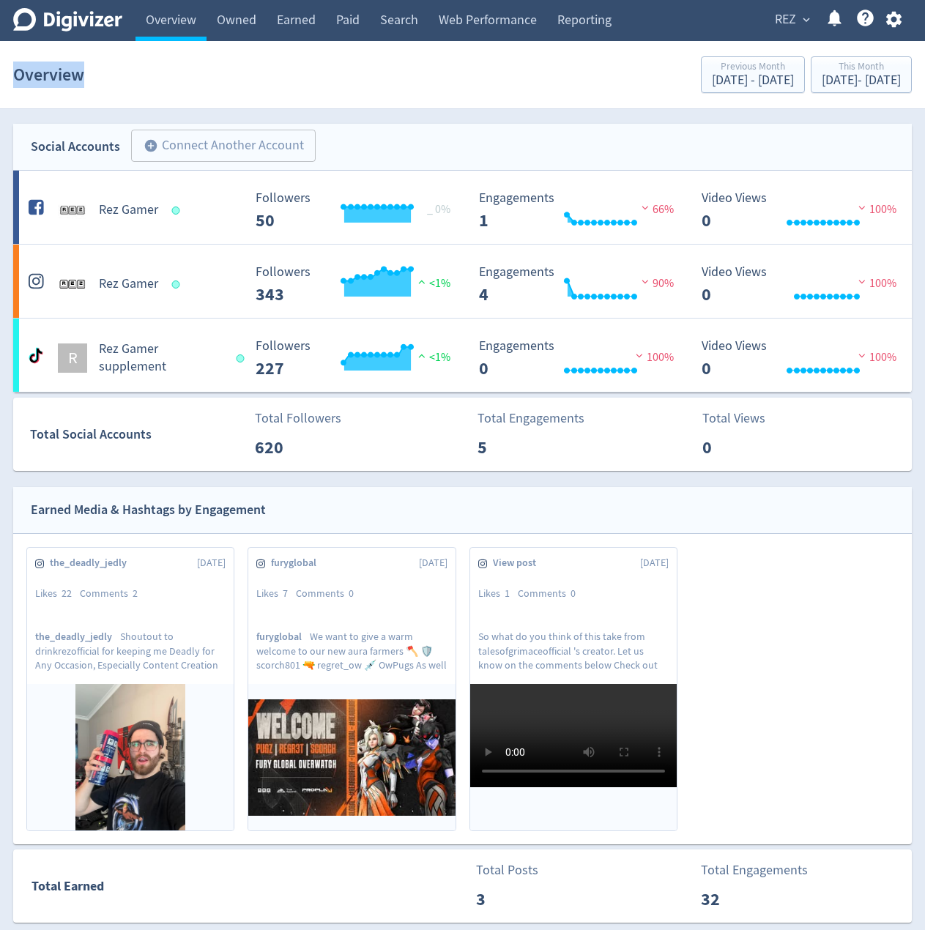
click at [101, 71] on div "Overview Previous Month Jul 1, 2025 - Jul 11, 2025 This Month Aug 1, 2025 - Aug…" at bounding box center [462, 74] width 899 height 47
click at [49, 94] on h1 "Overview" at bounding box center [48, 74] width 71 height 47
drag, startPoint x: 32, startPoint y: 145, endPoint x: 122, endPoint y: 144, distance: 90.1
click at [122, 144] on div "Social Accounts add_circle Connect Another Account add_circle" at bounding box center [462, 147] width 899 height 47
click at [122, 144] on span "add_circle Connect Another Account" at bounding box center [218, 144] width 196 height 17
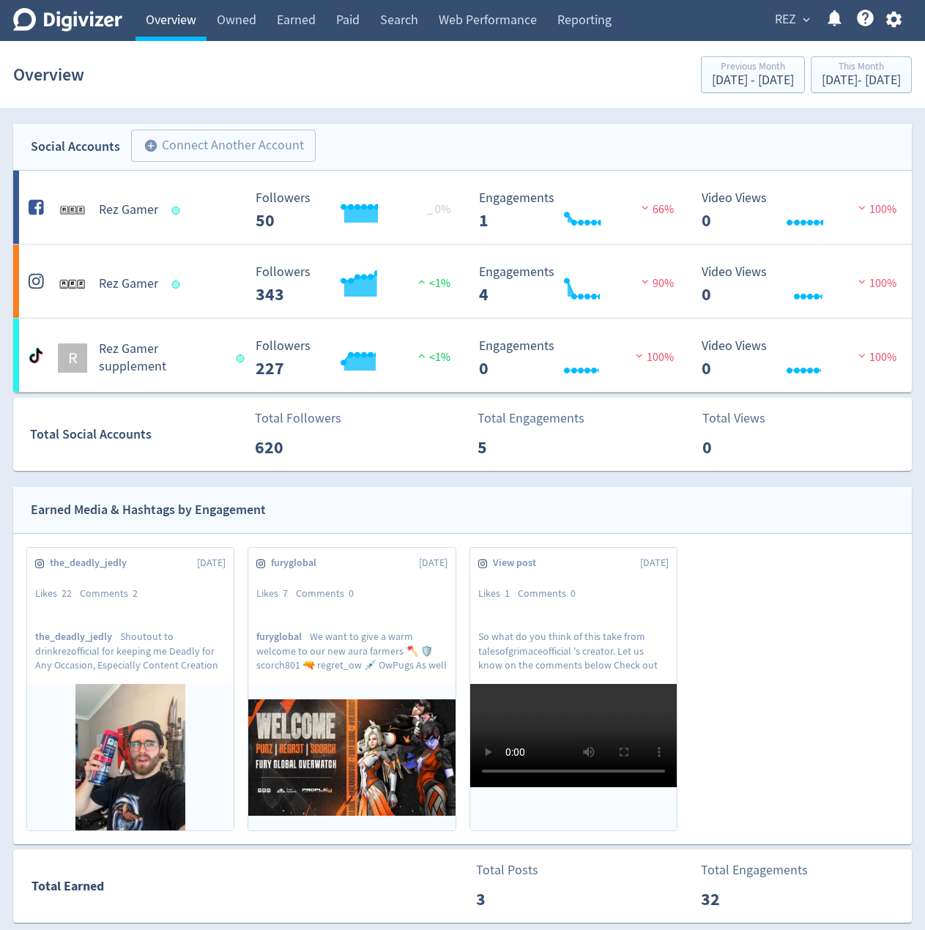
click at [157, 19] on link "Overview" at bounding box center [171, 20] width 71 height 41
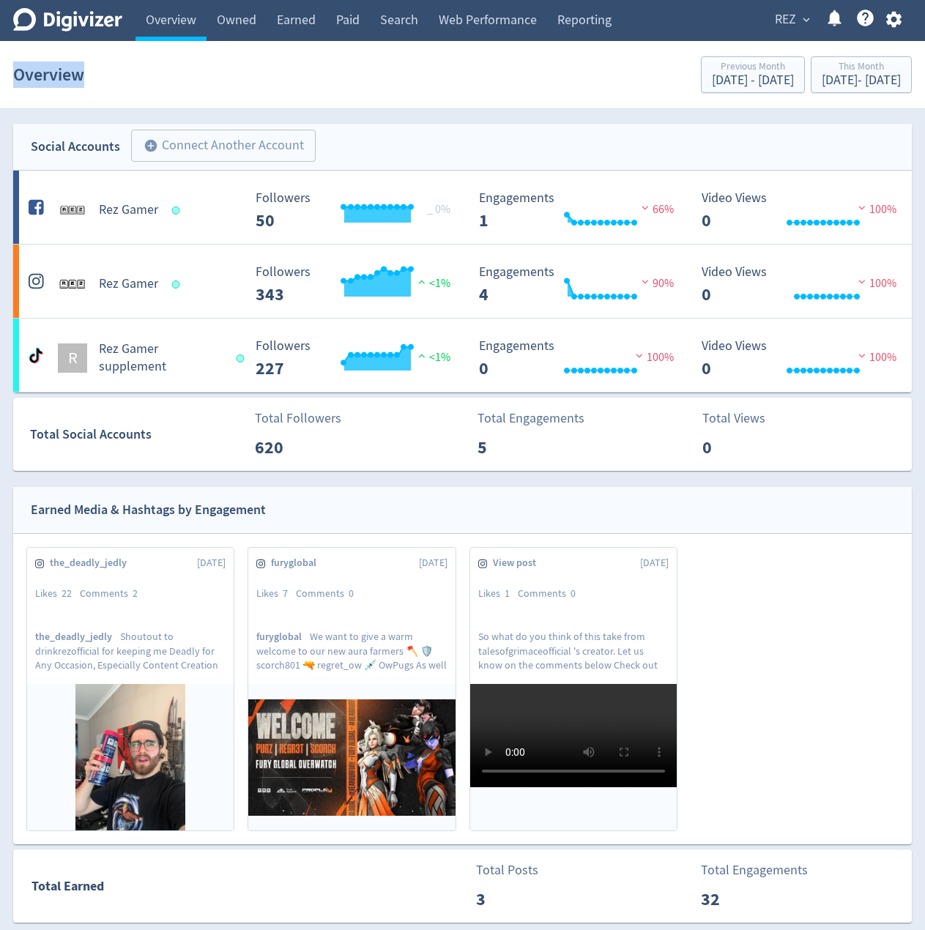
drag, startPoint x: 23, startPoint y: 78, endPoint x: 92, endPoint y: 75, distance: 68.2
click at [92, 75] on div "Overview Previous Month Jul 1, 2025 - Jul 11, 2025 This Month Aug 1, 2025 - Aug…" at bounding box center [462, 74] width 899 height 47
click at [94, 74] on div "Overview Previous Month Jul 1, 2025 - Jul 11, 2025 This Month Aug 1, 2025 - Aug…" at bounding box center [462, 74] width 899 height 47
click at [43, 79] on h1 "Overview" at bounding box center [48, 74] width 71 height 47
click at [43, 78] on h1 "Overview" at bounding box center [48, 74] width 71 height 47
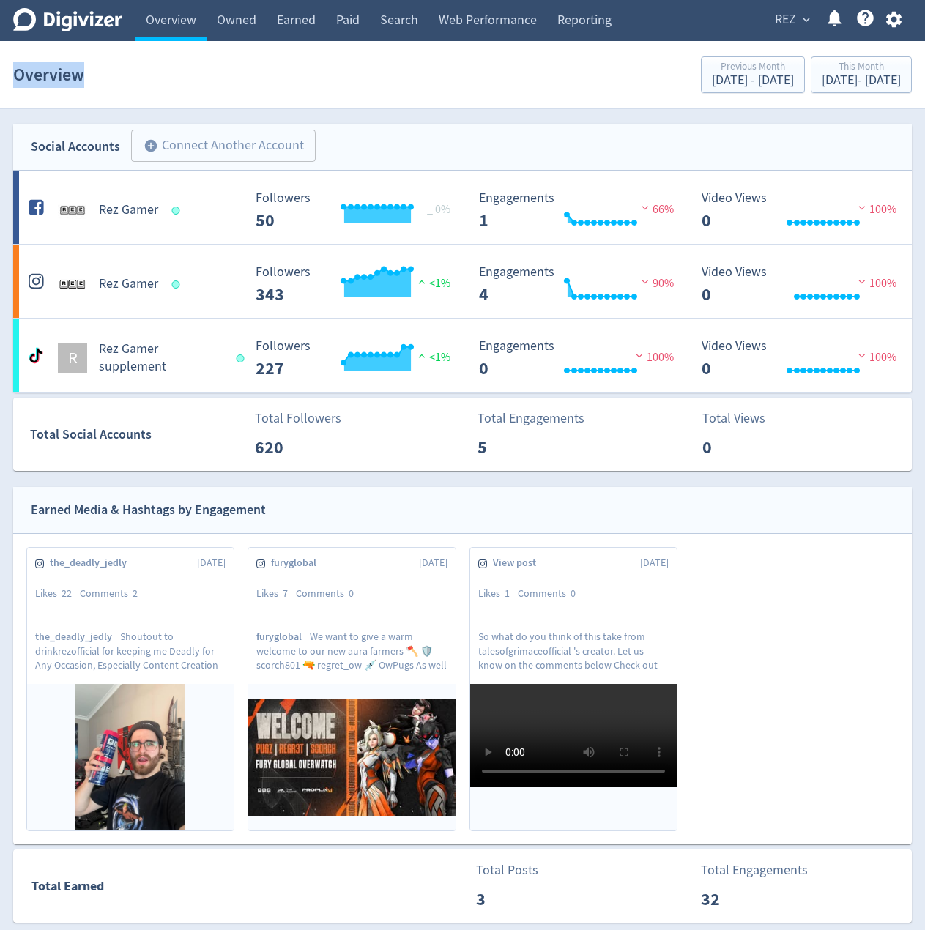
click at [96, 73] on div "Overview Previous Month Jul 1, 2025 - Jul 11, 2025 This Month Aug 1, 2025 - Aug…" at bounding box center [462, 74] width 899 height 47
drag, startPoint x: 12, startPoint y: 72, endPoint x: 113, endPoint y: 75, distance: 101.1
click at [113, 75] on div "Overview Previous Month Jul 1, 2025 - Jul 11, 2025 This Month Aug 1, 2025 - Aug…" at bounding box center [462, 74] width 925 height 47
click at [95, 70] on div "Overview Previous Month Jul 1, 2025 - Jul 11, 2025 This Month Aug 1, 2025 - Aug…" at bounding box center [462, 74] width 899 height 47
drag, startPoint x: 15, startPoint y: 74, endPoint x: 98, endPoint y: 73, distance: 83.5
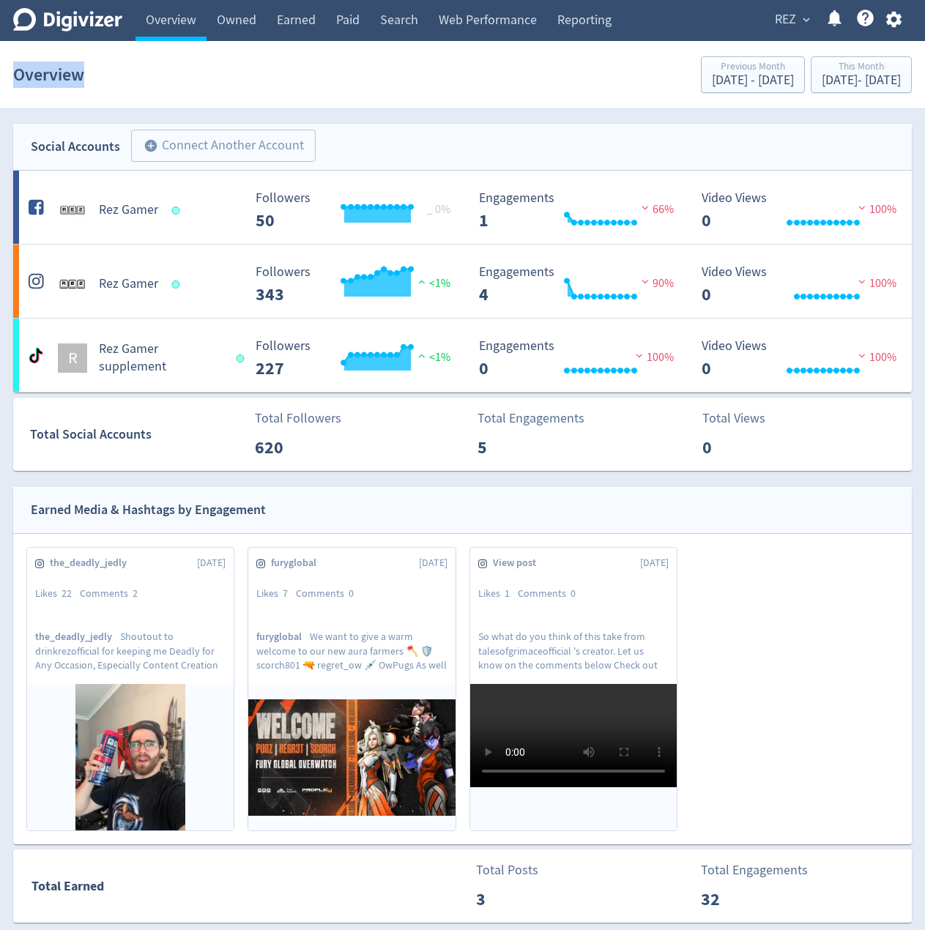
click at [98, 73] on div "Overview Previous Month Jul 1, 2025 - Jul 11, 2025 This Month Aug 1, 2025 - Aug…" at bounding box center [462, 74] width 899 height 47
drag, startPoint x: 91, startPoint y: 73, endPoint x: 62, endPoint y: 78, distance: 29.0
click at [91, 72] on div "Overview Previous Month Jul 1, 2025 - Jul 11, 2025 This Month Aug 1, 2025 - Aug…" at bounding box center [462, 74] width 899 height 47
click at [20, 75] on h1 "Overview" at bounding box center [48, 74] width 71 height 47
drag, startPoint x: 13, startPoint y: 75, endPoint x: 110, endPoint y: 77, distance: 96.7
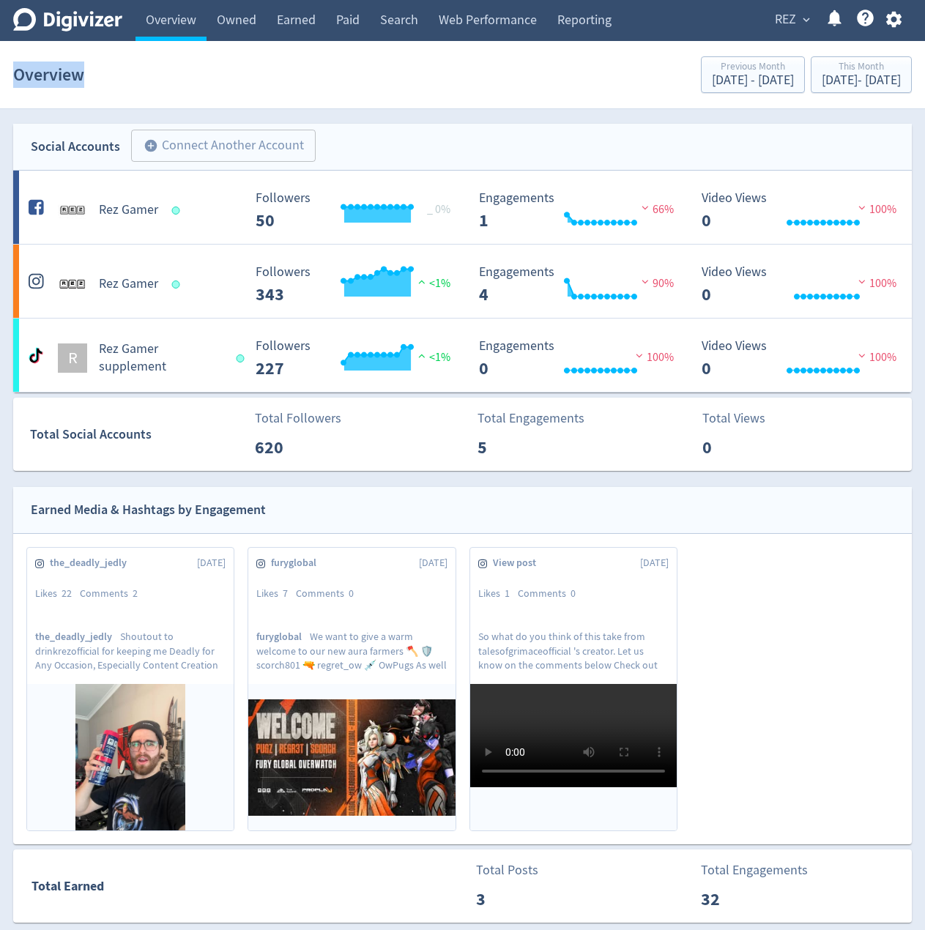
click at [110, 77] on div "Overview Previous Month Jul 1, 2025 - Jul 11, 2025 This Month Aug 1, 2025 - Aug…" at bounding box center [462, 74] width 899 height 47
drag, startPoint x: 94, startPoint y: 75, endPoint x: 17, endPoint y: 79, distance: 77.0
click at [94, 74] on div "Overview Previous Month Jul 1, 2025 - Jul 11, 2025 This Month Aug 1, 2025 - Aug…" at bounding box center [462, 74] width 899 height 47
click at [13, 76] on h1 "Overview" at bounding box center [48, 74] width 71 height 47
drag, startPoint x: 29, startPoint y: 74, endPoint x: 86, endPoint y: 75, distance: 57.9
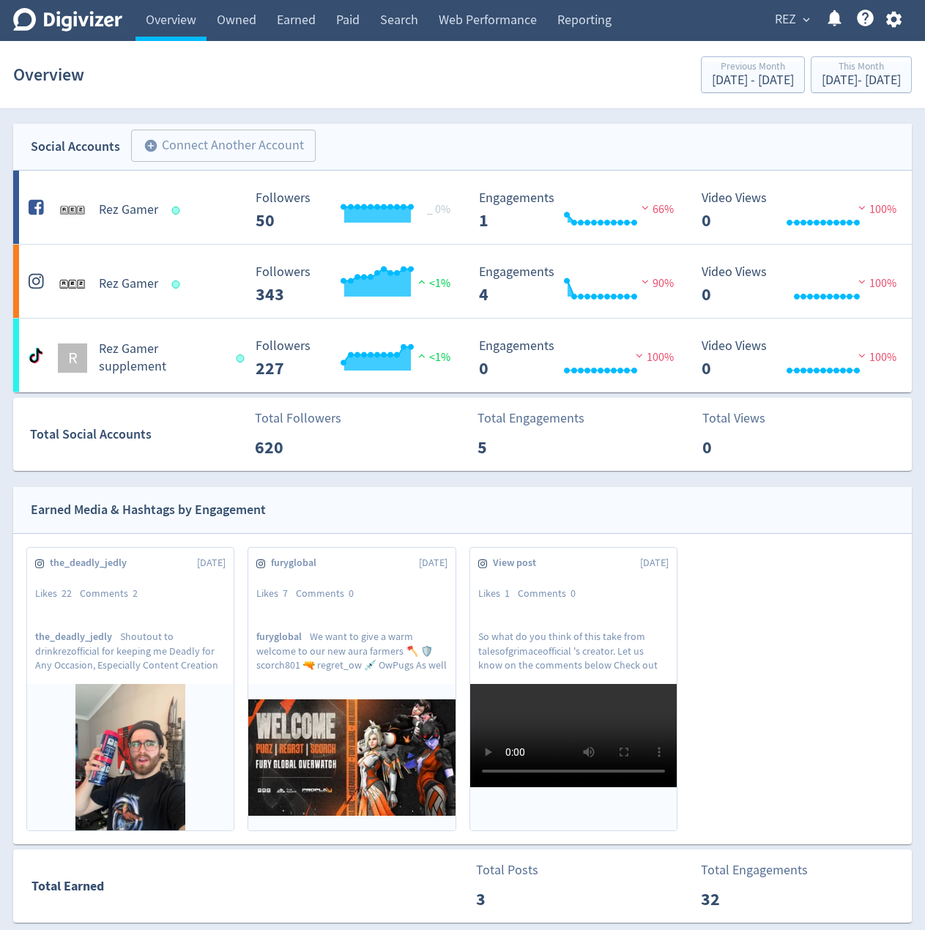
click at [34, 74] on h1 "Overview" at bounding box center [48, 74] width 71 height 47
click at [86, 75] on div "Overview Previous Month Jul 1, 2025 - Jul 11, 2025 This Month Aug 1, 2025 - Aug…" at bounding box center [462, 74] width 899 height 47
click at [85, 74] on div "Overview Previous Month Jul 1, 2025 - Jul 11, 2025 This Month Aug 1, 2025 - Aug…" at bounding box center [462, 74] width 899 height 47
click at [48, 74] on h1 "Overview" at bounding box center [48, 74] width 71 height 47
drag, startPoint x: 16, startPoint y: 73, endPoint x: 86, endPoint y: 71, distance: 69.6
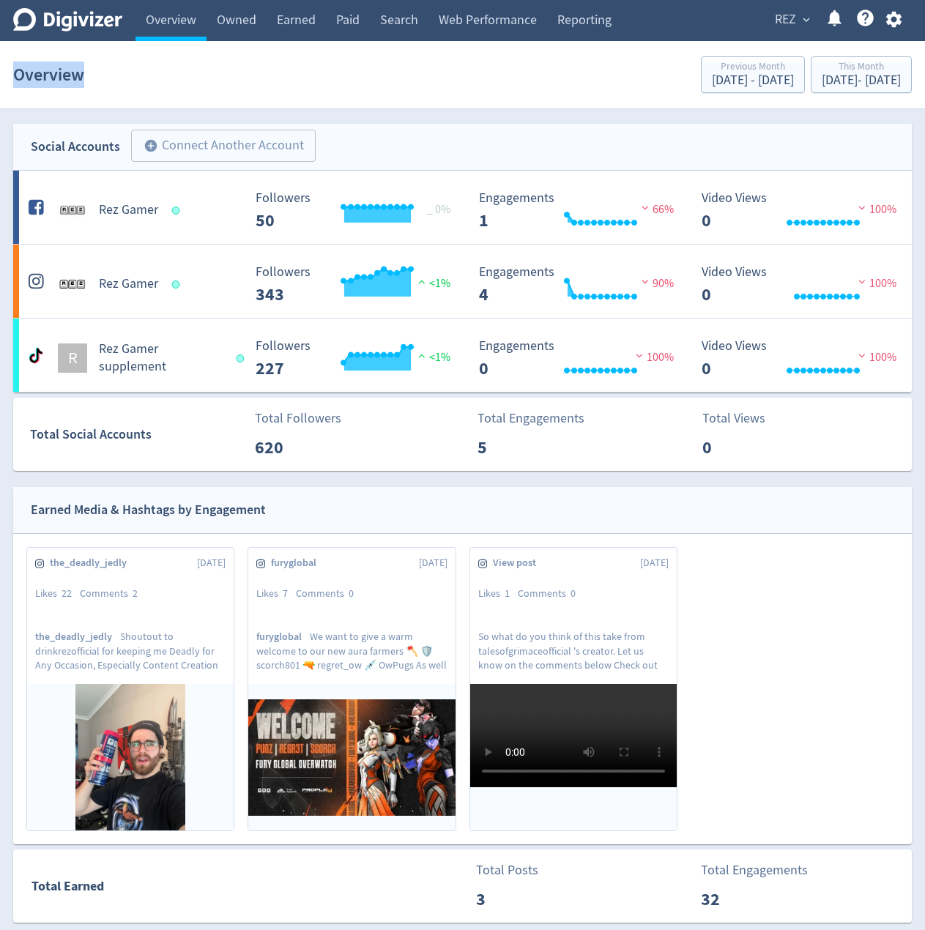
click at [86, 71] on div "Overview Previous Month Jul 1, 2025 - Jul 11, 2025 This Month Aug 1, 2025 - Aug…" at bounding box center [462, 74] width 899 height 47
click at [89, 72] on div "Overview Previous Month Jul 1, 2025 - Jul 11, 2025 This Month Aug 1, 2025 - Aug…" at bounding box center [462, 74] width 899 height 47
drag, startPoint x: 37, startPoint y: 75, endPoint x: 16, endPoint y: 74, distance: 20.5
click at [36, 75] on h1 "Overview" at bounding box center [48, 74] width 71 height 47
click at [12, 73] on div "Overview Previous Month Jul 1, 2025 - Jul 11, 2025 This Month Aug 1, 2025 - Aug…" at bounding box center [462, 74] width 925 height 47
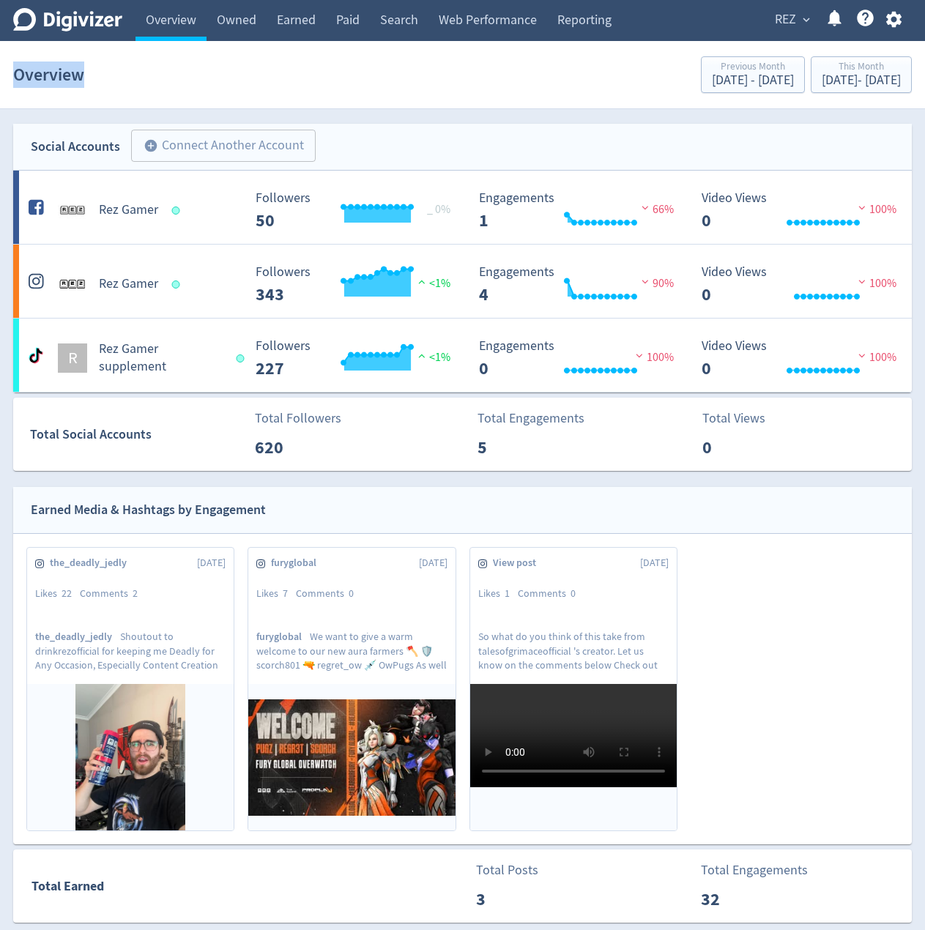
drag, startPoint x: 16, startPoint y: 73, endPoint x: 99, endPoint y: 70, distance: 82.8
click at [99, 70] on div "Overview Previous Month Jul 1, 2025 - Jul 11, 2025 This Month Aug 1, 2025 - Aug…" at bounding box center [462, 74] width 899 height 47
click at [98, 70] on div "Overview Previous Month Jul 1, 2025 - Jul 11, 2025 This Month Aug 1, 2025 - Aug…" at bounding box center [462, 74] width 899 height 47
click at [328, 147] on div "Social Accounts add_circle Connect Another Account add_circle" at bounding box center [462, 147] width 899 height 47
click at [324, 139] on div "Social Accounts add_circle Connect Another Account add_circle" at bounding box center [462, 147] width 899 height 47
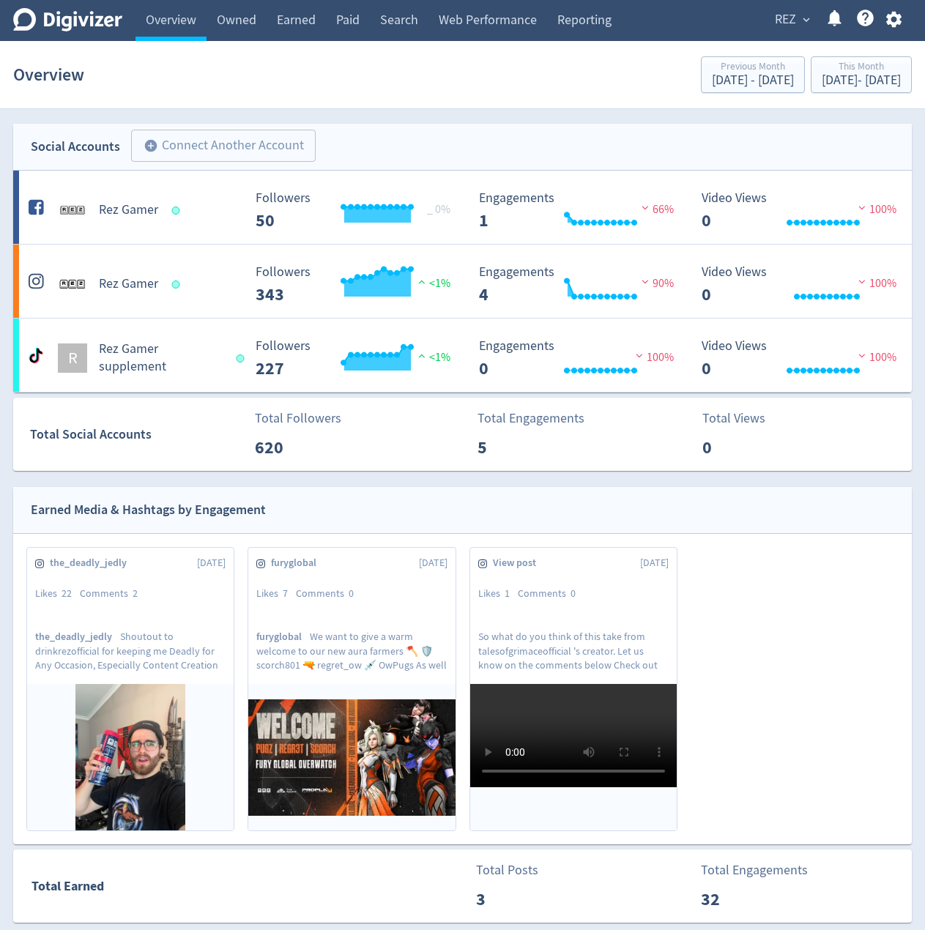
click at [322, 138] on div "Social Accounts add_circle Connect Another Account add_circle" at bounding box center [462, 147] width 899 height 47
click at [321, 138] on div "Social Accounts add_circle Connect Another Account add_circle" at bounding box center [462, 147] width 899 height 47
click at [333, 147] on div "Social Accounts add_circle Connect Another Account add_circle" at bounding box center [462, 147] width 899 height 47
click at [328, 145] on div "Social Accounts add_circle Connect Another Account add_circle" at bounding box center [462, 147] width 899 height 47
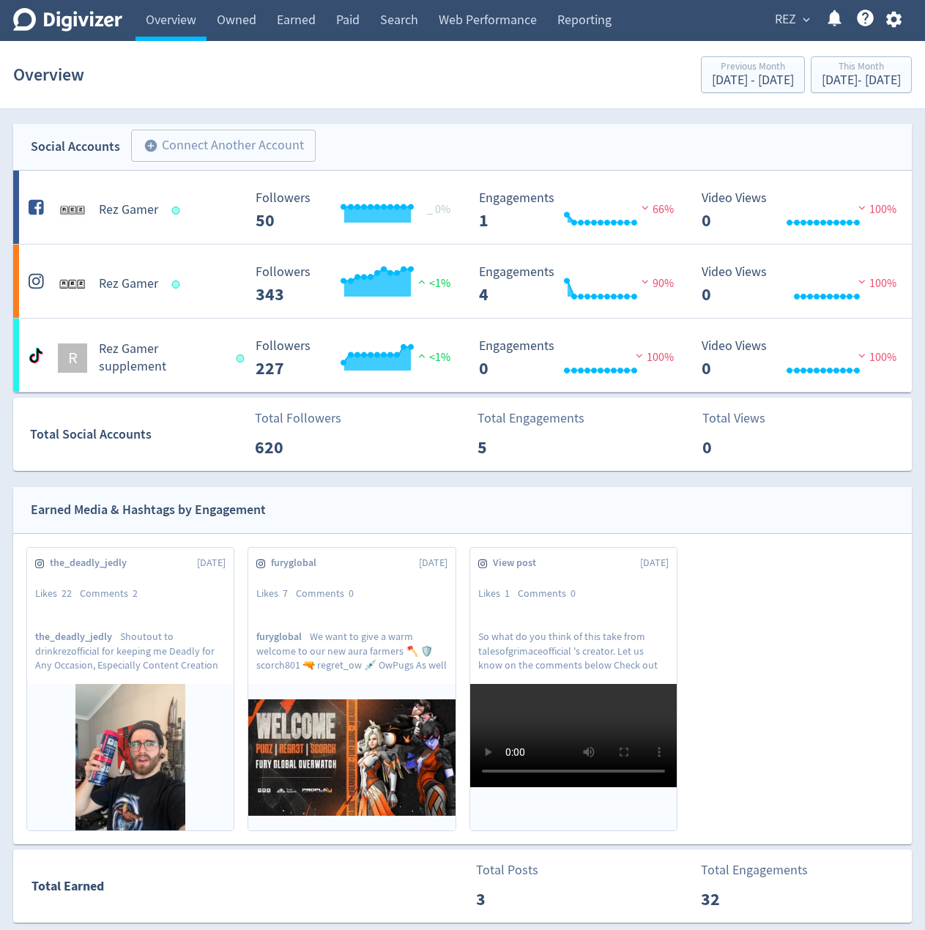
click at [338, 133] on div "Social Accounts add_circle Connect Another Account add_circle" at bounding box center [462, 147] width 899 height 47
click at [328, 136] on div "Social Accounts add_circle Connect Another Account add_circle" at bounding box center [462, 147] width 899 height 47
click at [319, 149] on div "Social Accounts add_circle Connect Another Account add_circle" at bounding box center [462, 147] width 899 height 47
click at [382, 134] on div "Social Accounts add_circle Connect Another Account add_circle" at bounding box center [462, 147] width 899 height 47
click at [425, 137] on div "Social Accounts add_circle Connect Another Account add_circle" at bounding box center [462, 147] width 899 height 47
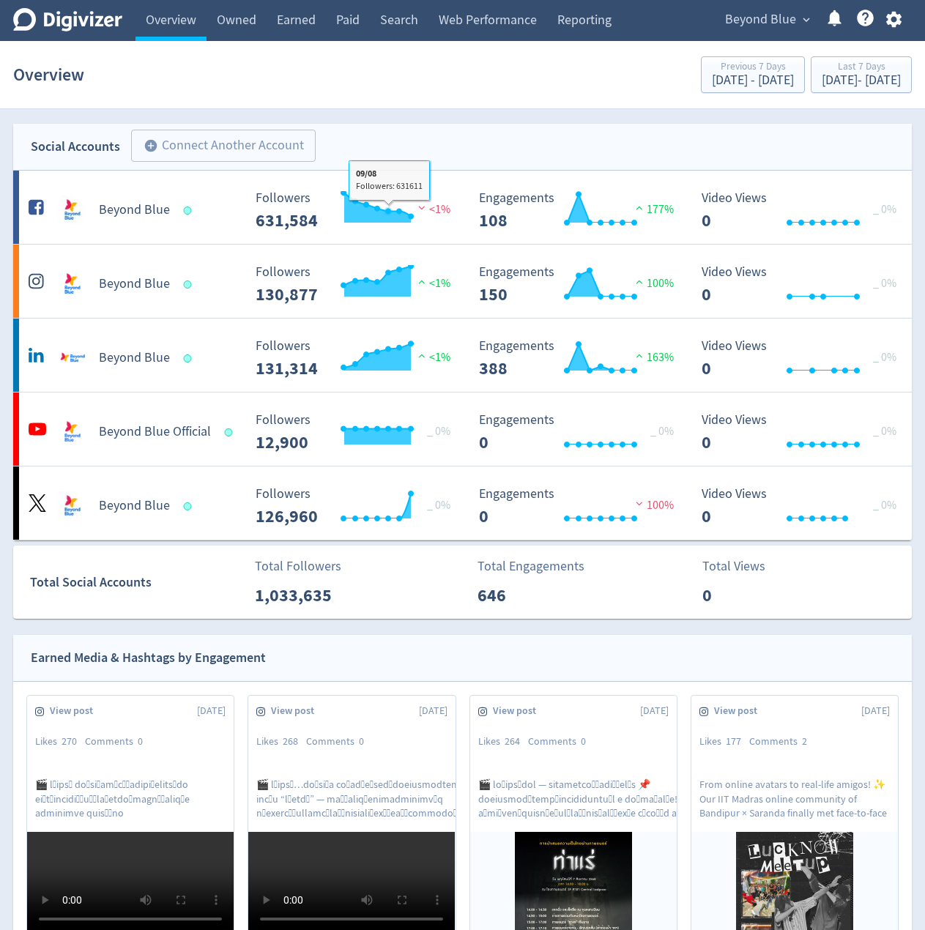
click at [346, 136] on div "Social Accounts add_circle Connect Another Account add_circle" at bounding box center [462, 147] width 899 height 47
